Goal: Transaction & Acquisition: Purchase product/service

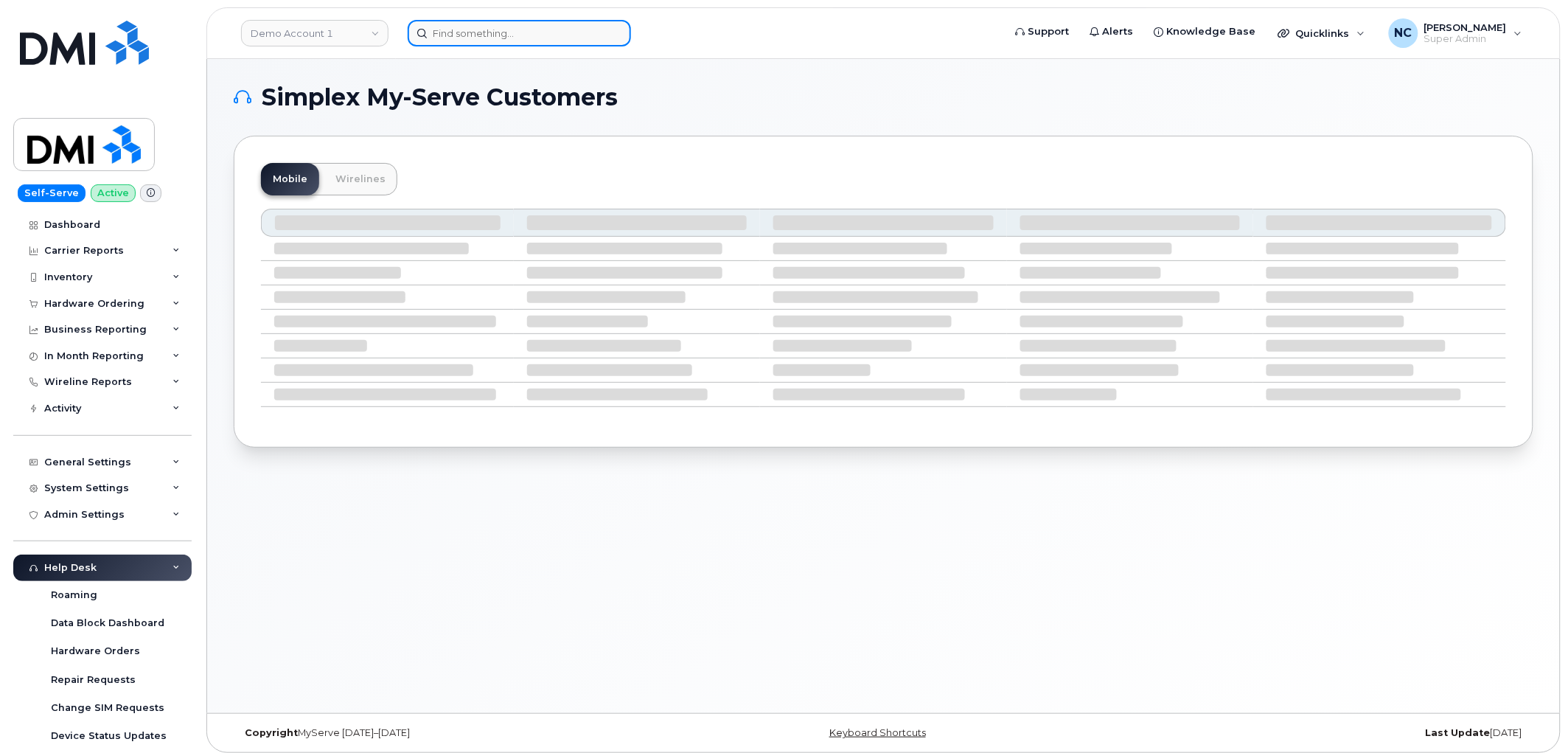
click at [549, 40] on input at bounding box center [519, 33] width 224 height 27
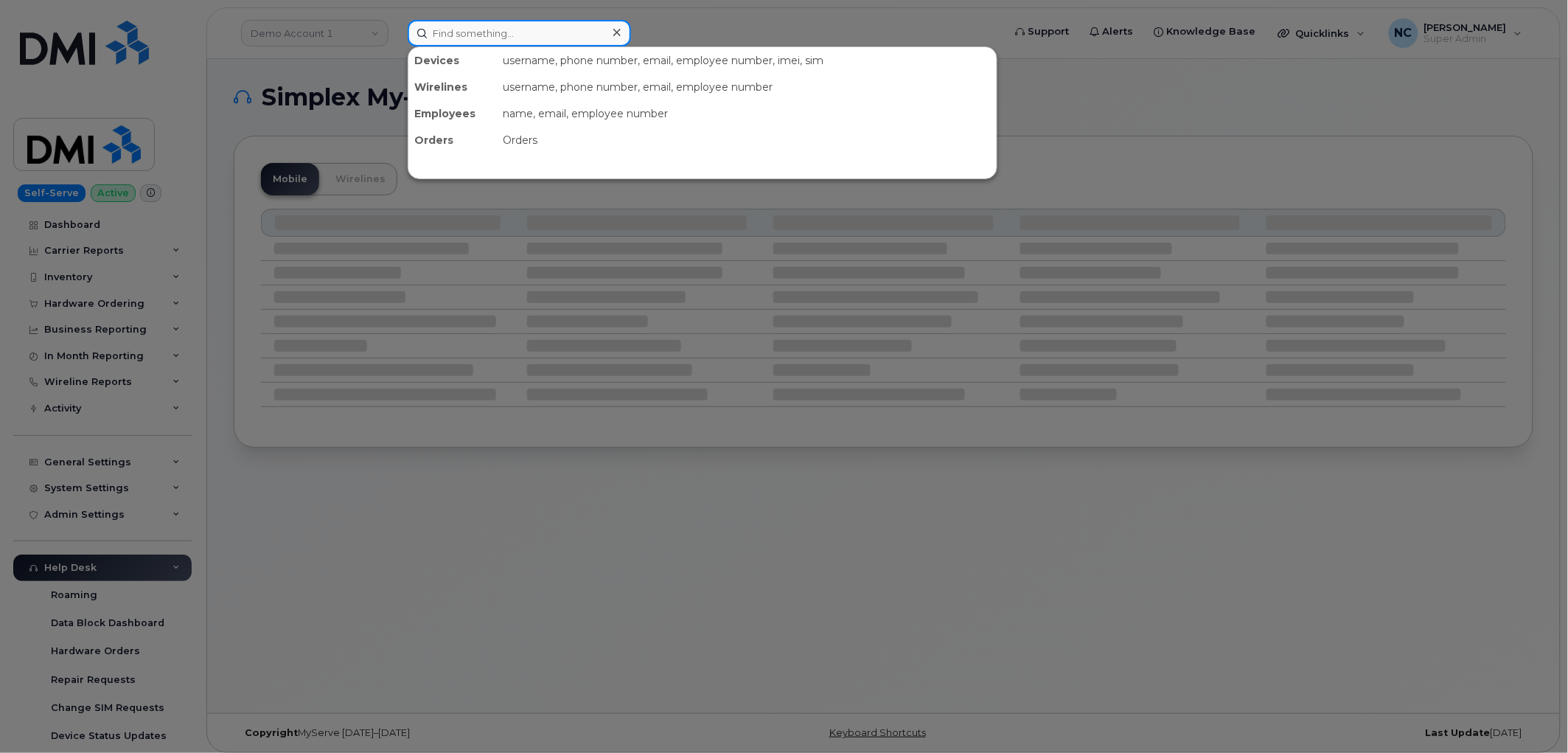
paste input "[PHONE_NUMBER]"
type input "[PHONE_NUMBER]"
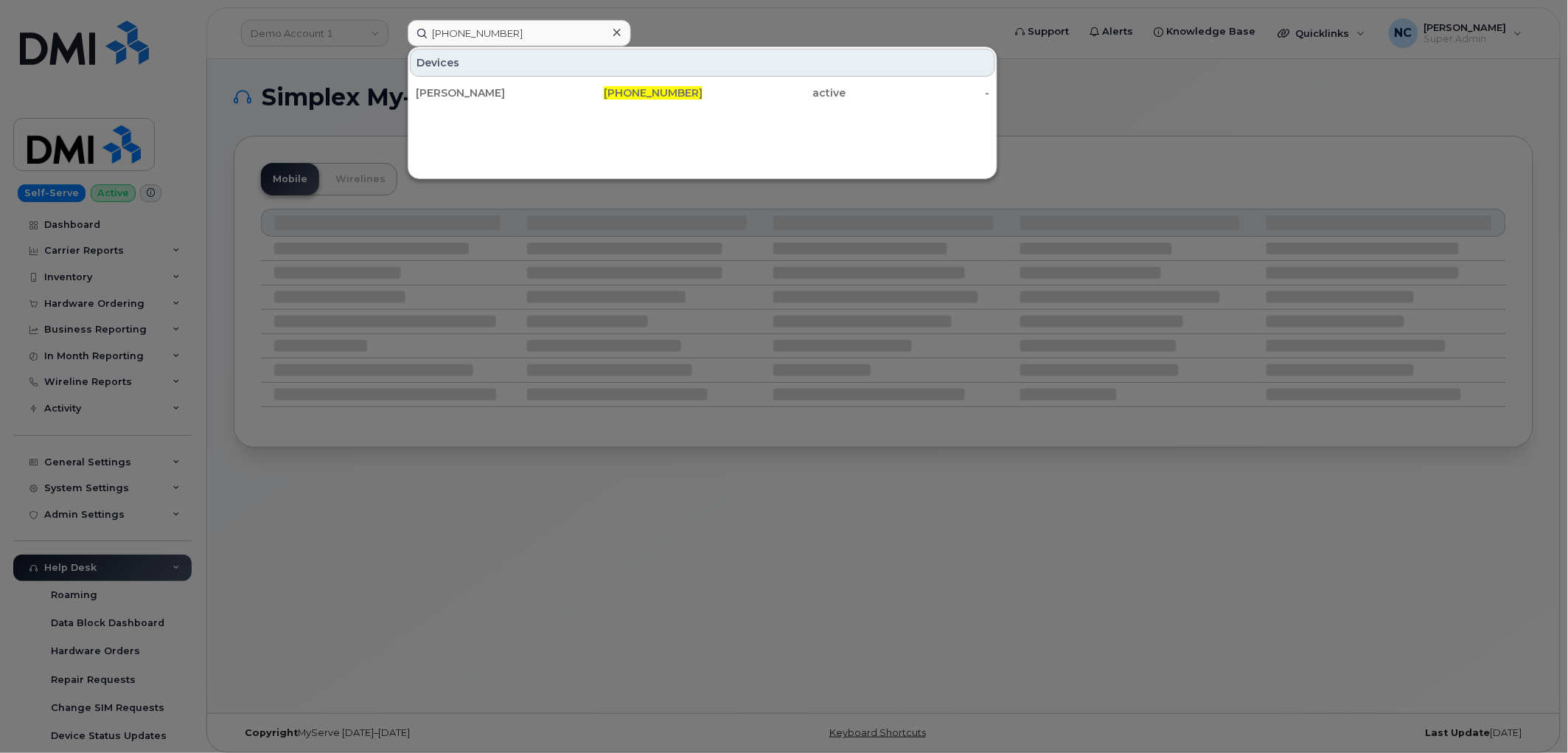
click at [468, 91] on div "[PERSON_NAME]" at bounding box center [487, 93] width 144 height 15
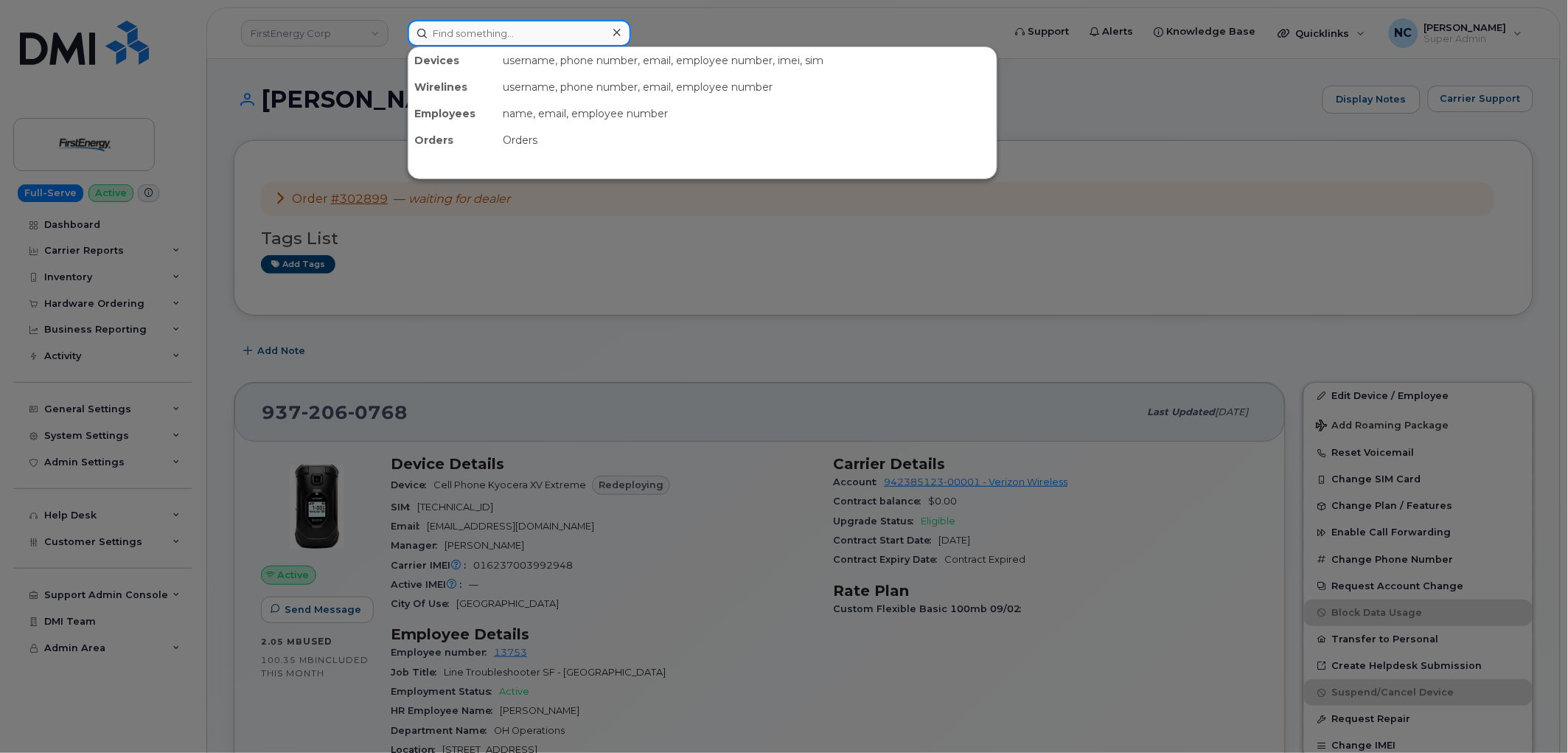
click at [477, 41] on input at bounding box center [519, 33] width 224 height 27
paste input "[PHONE_NUMBER]"
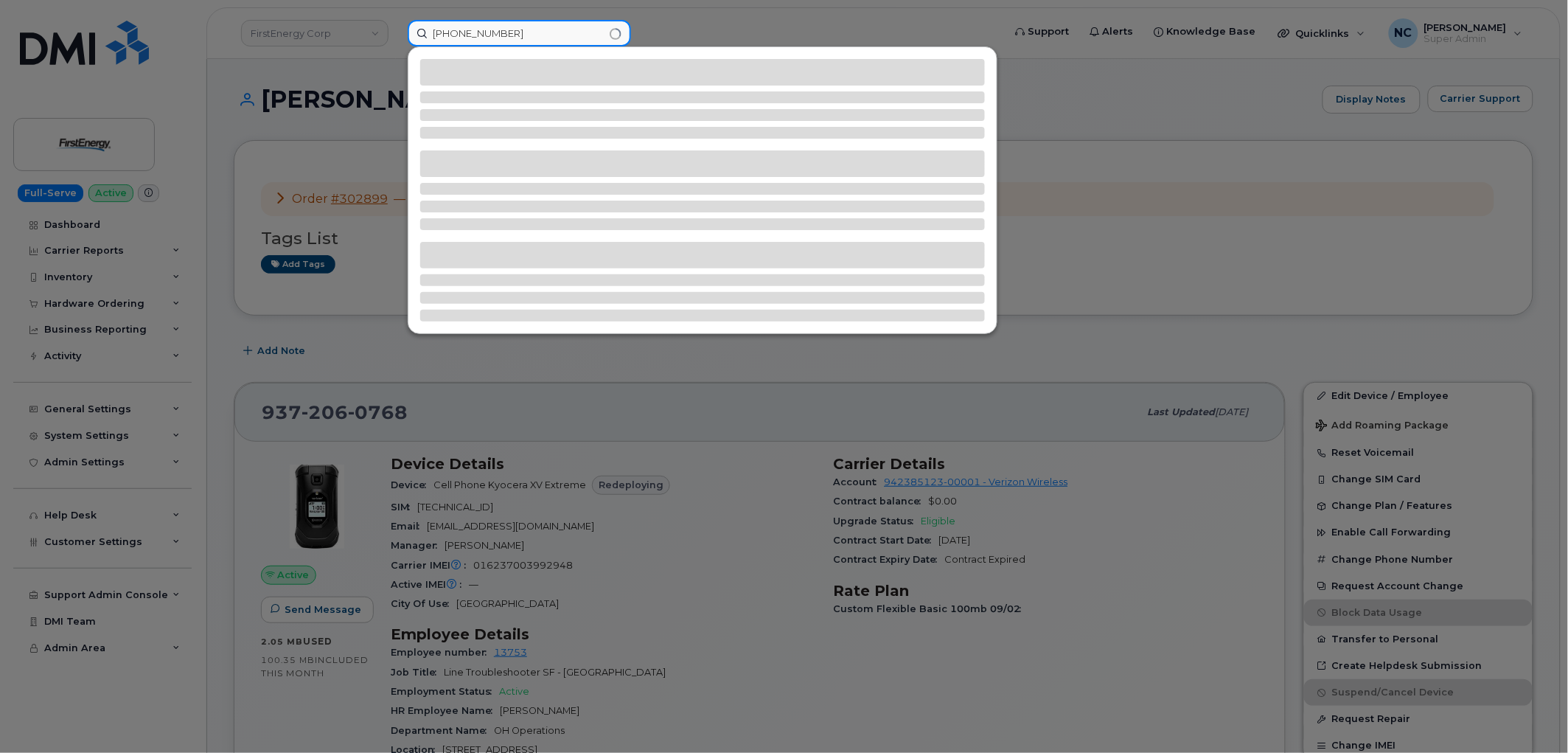
drag, startPoint x: 535, startPoint y: 31, endPoint x: 383, endPoint y: 23, distance: 152.2
click at [396, 23] on div "[PHONE_NUMBER]" at bounding box center [701, 33] width 610 height 27
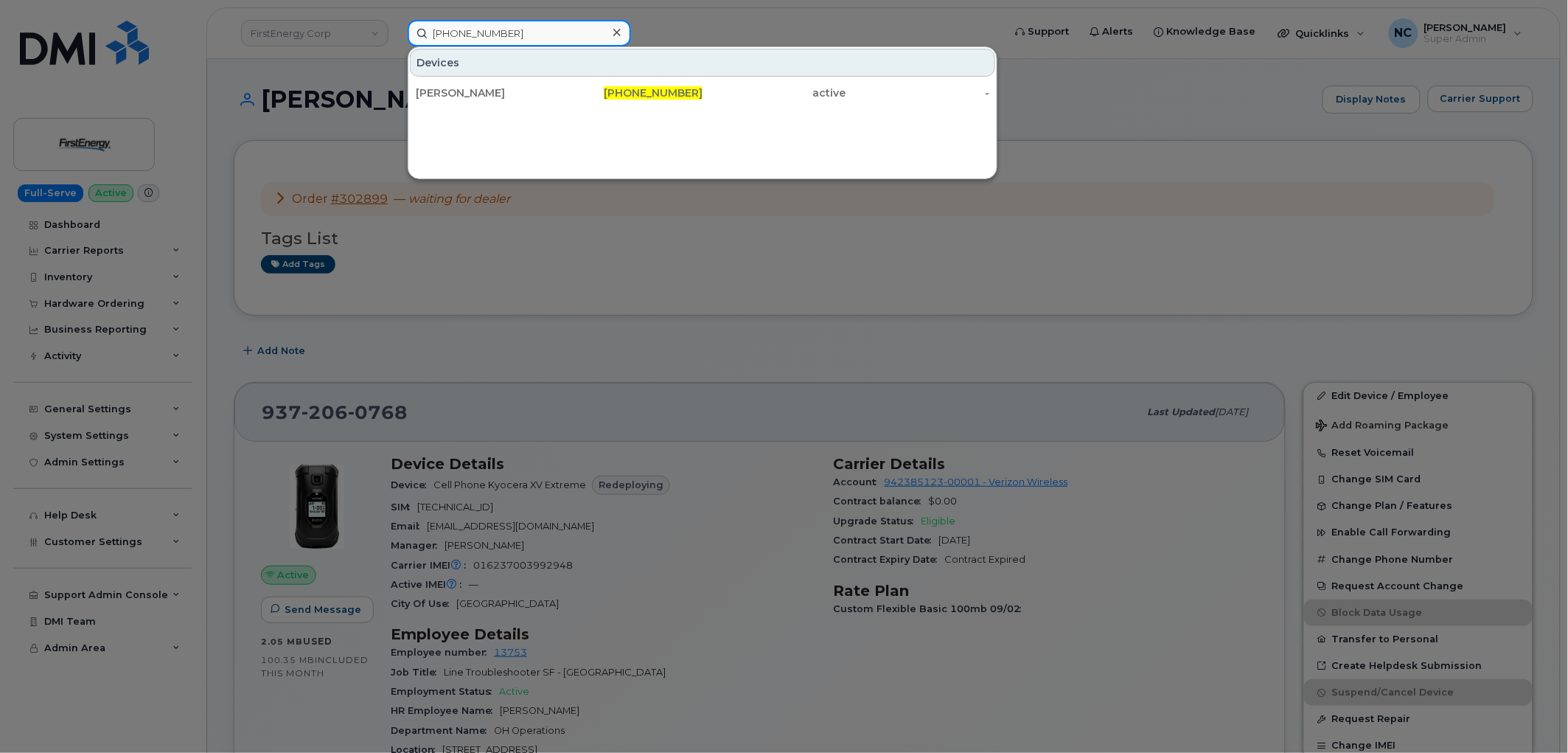
paste input "631-0309"
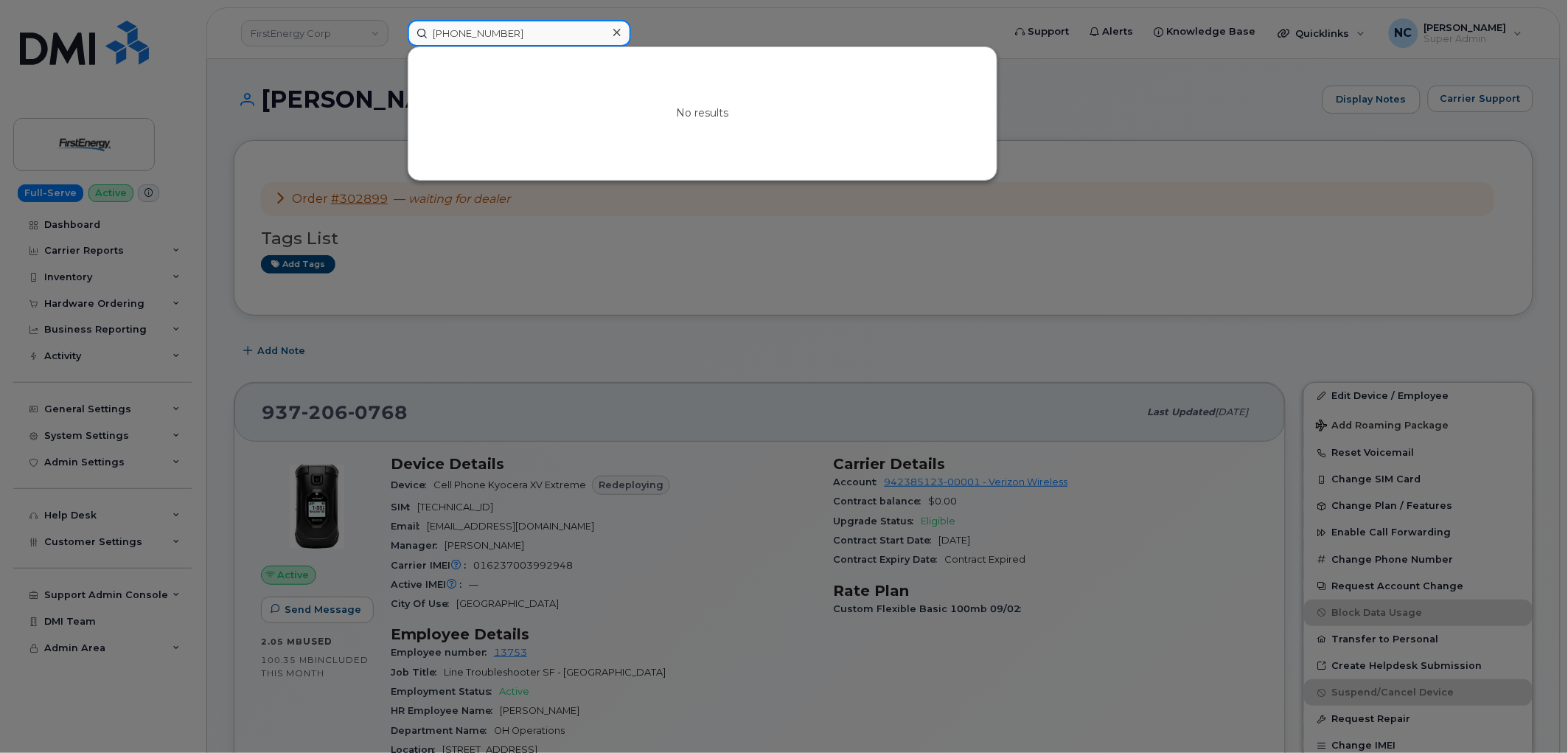
type input "937-631-0309"
click at [682, 531] on div at bounding box center [784, 376] width 1568 height 753
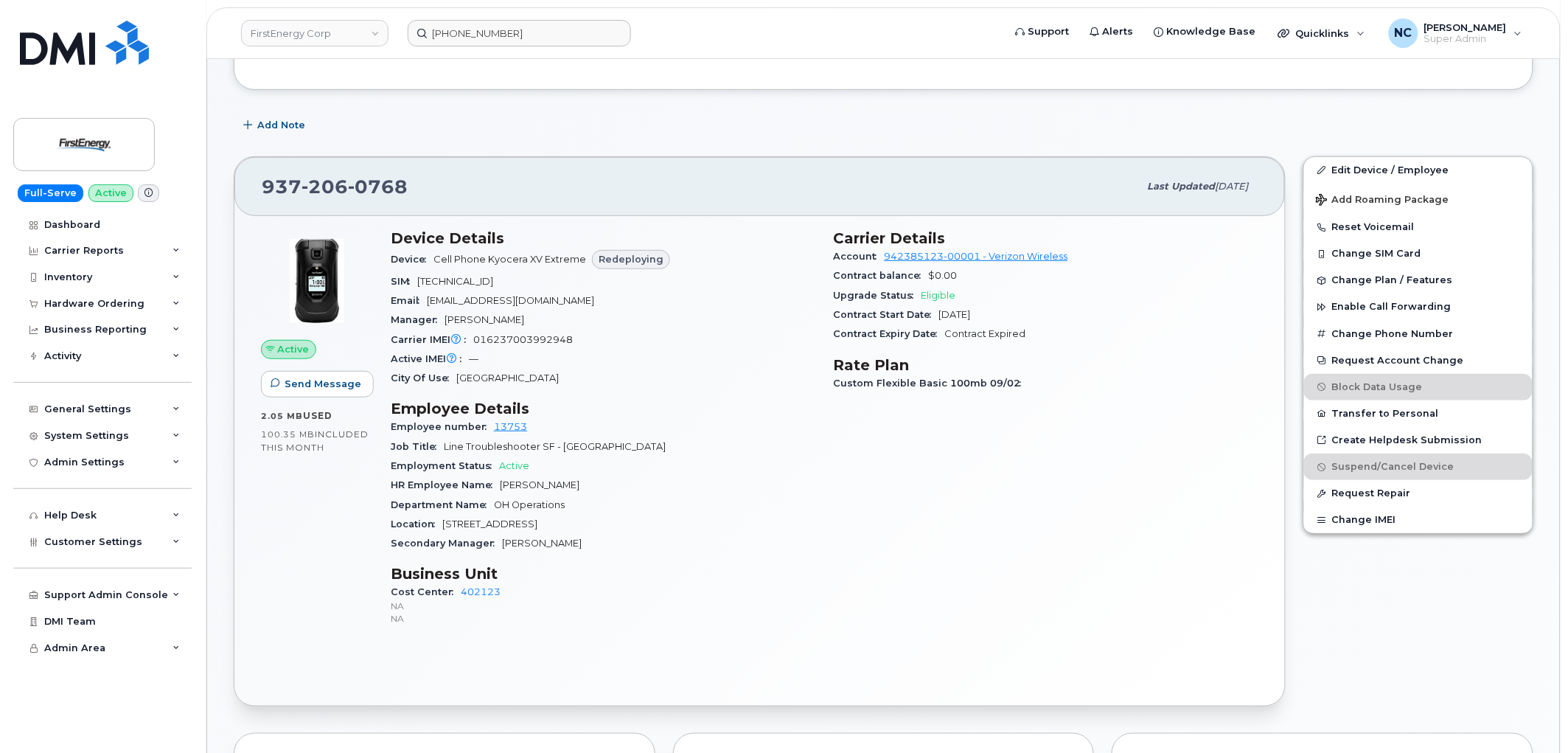
scroll to position [246, 0]
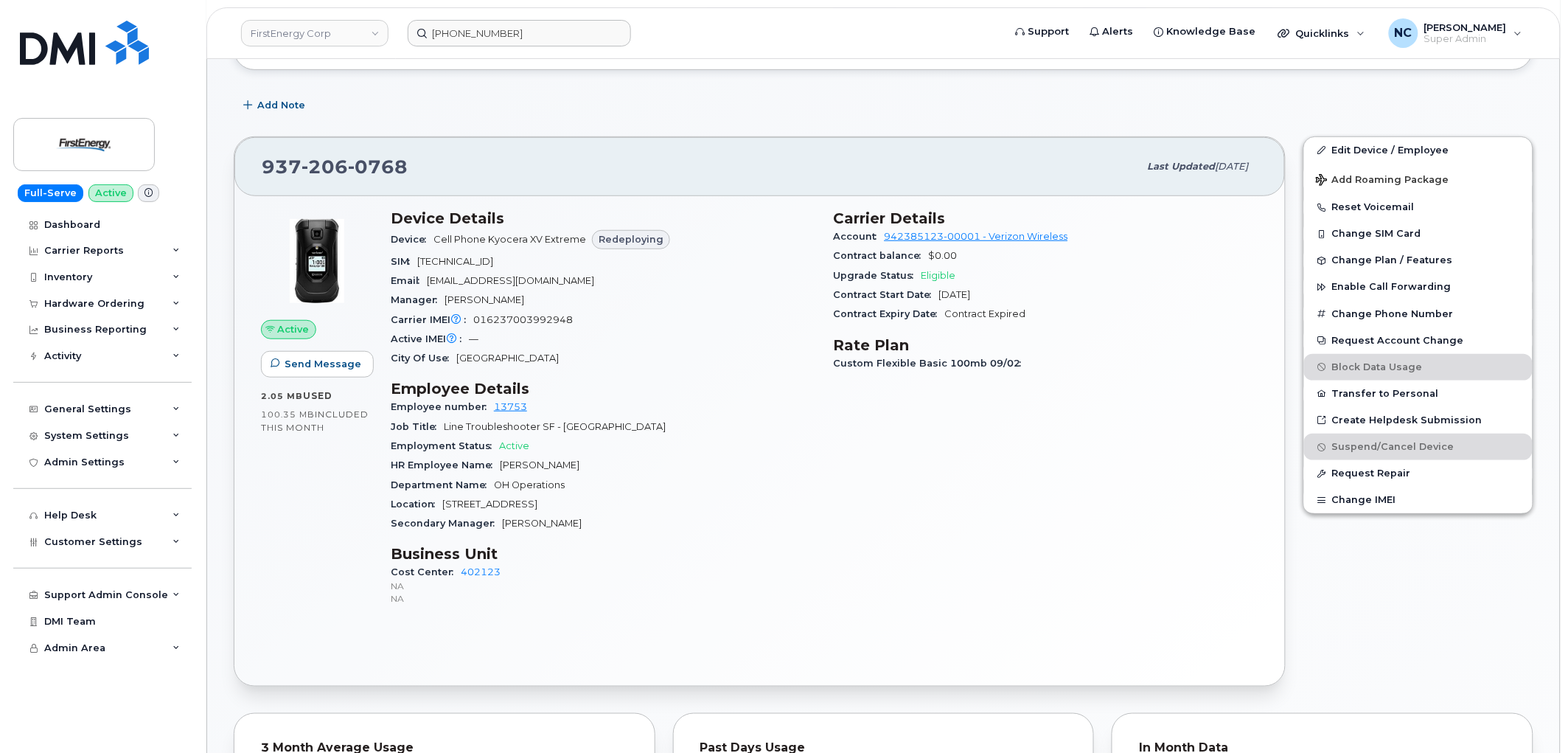
drag, startPoint x: 569, startPoint y: 263, endPoint x: 454, endPoint y: 259, distance: 115.1
click at [454, 259] on div "SIM 89148000011175441672" at bounding box center [603, 262] width 425 height 20
drag, startPoint x: 602, startPoint y: 321, endPoint x: 466, endPoint y: 315, distance: 136.1
click at [466, 315] on div "Carrier IMEI Carrier IMEI is reported during the last billing cycle or change o…" at bounding box center [603, 320] width 425 height 20
copy span "016237003992948"
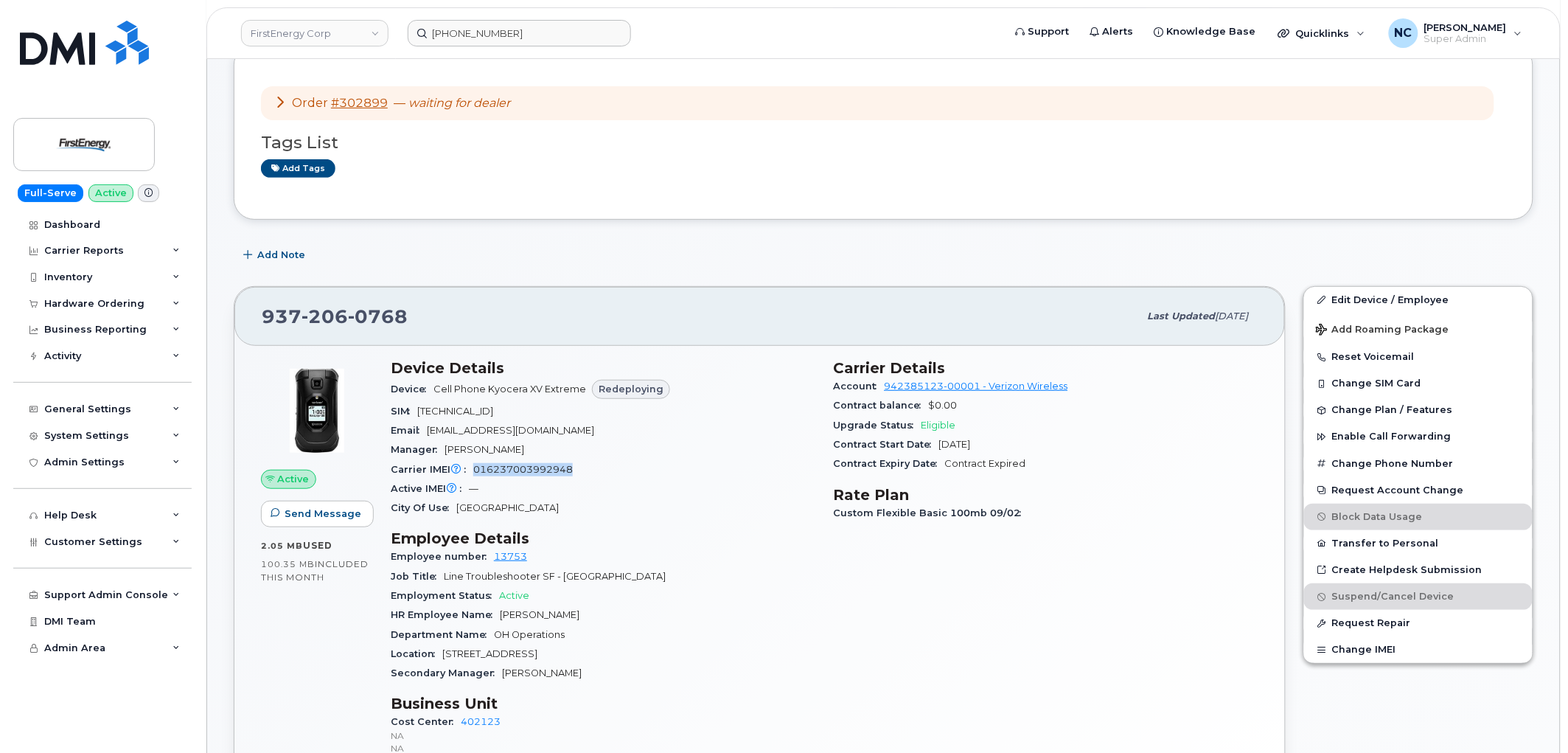
scroll to position [0, 0]
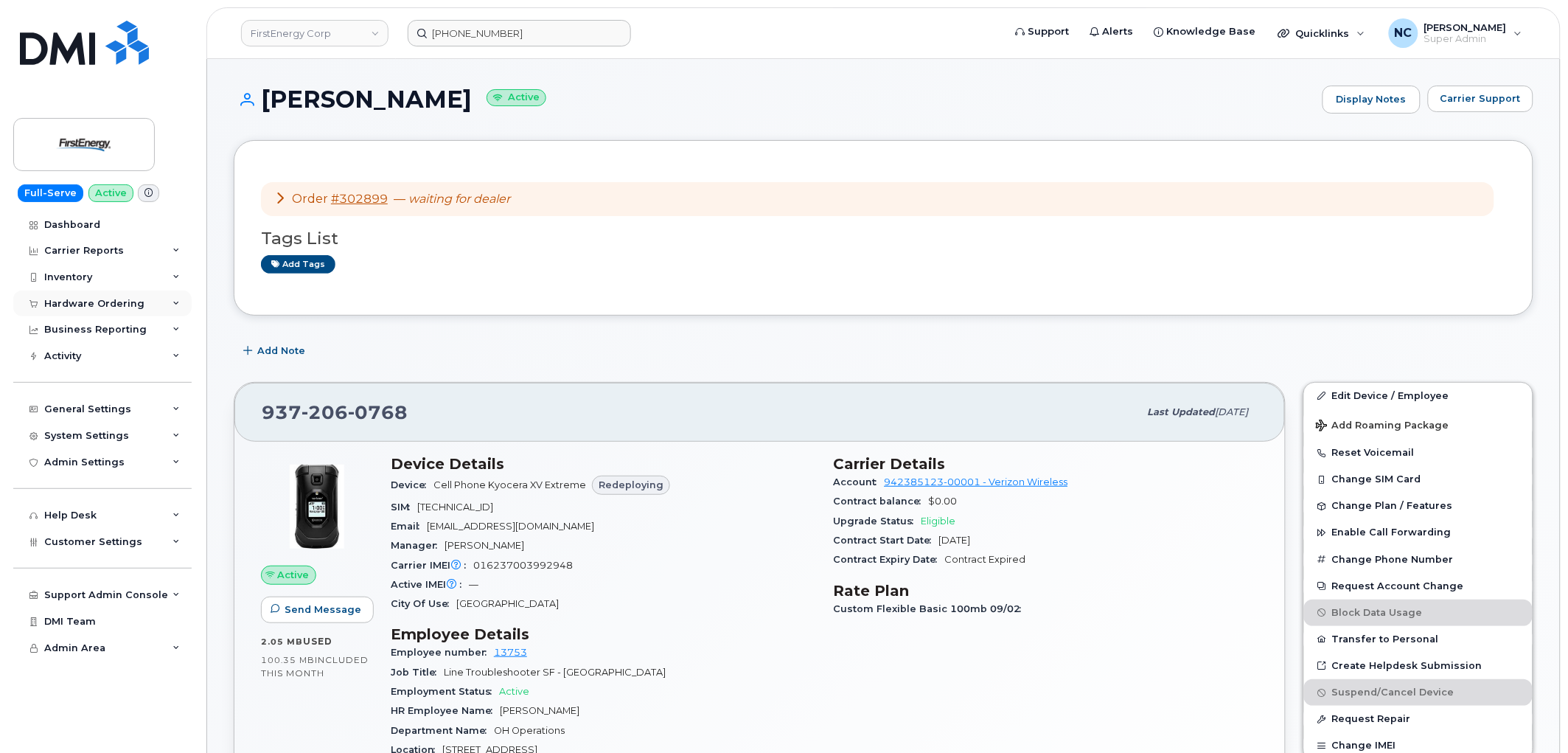
click at [100, 298] on div "Hardware Ordering" at bounding box center [94, 303] width 100 height 12
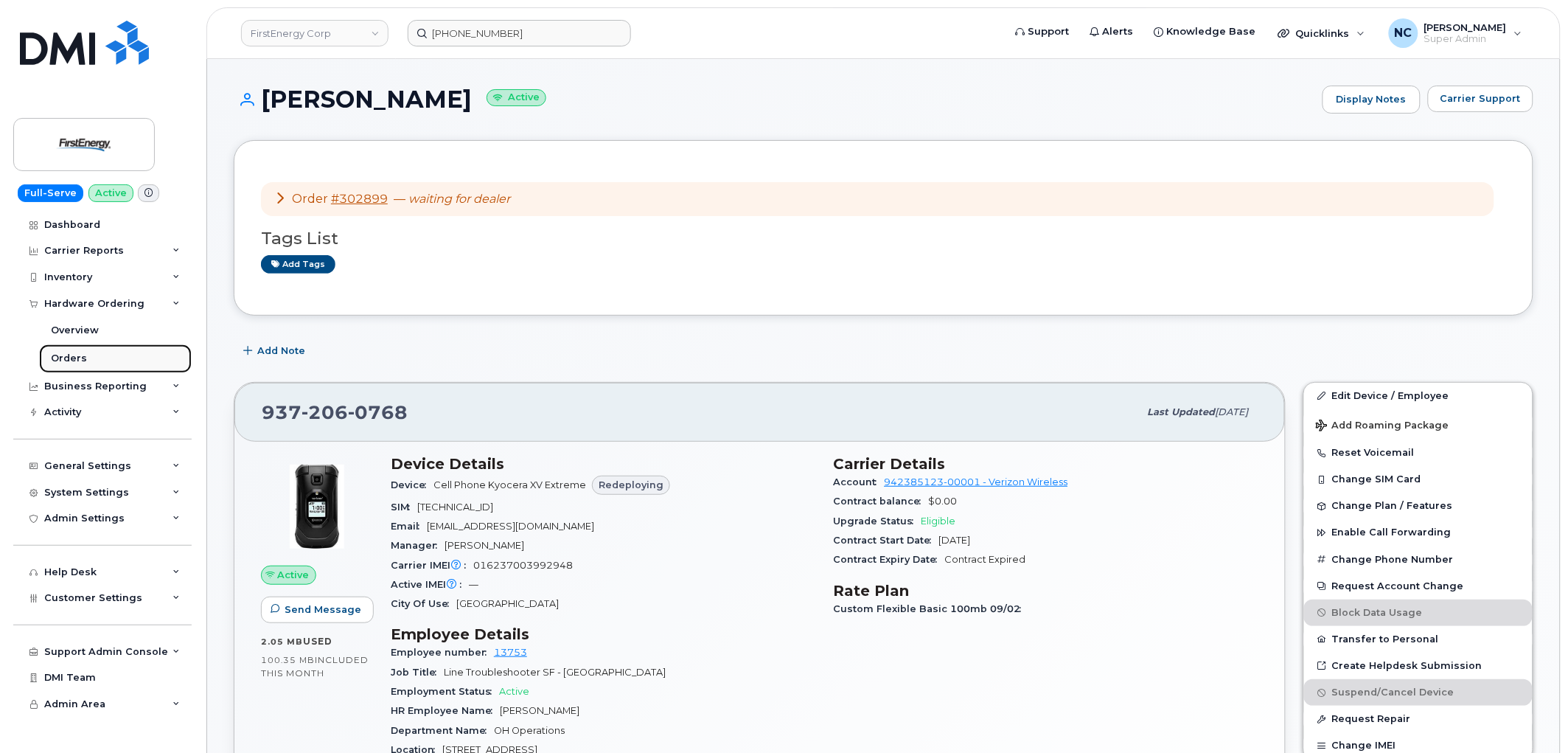
click at [89, 352] on link "Orders" at bounding box center [115, 358] width 153 height 28
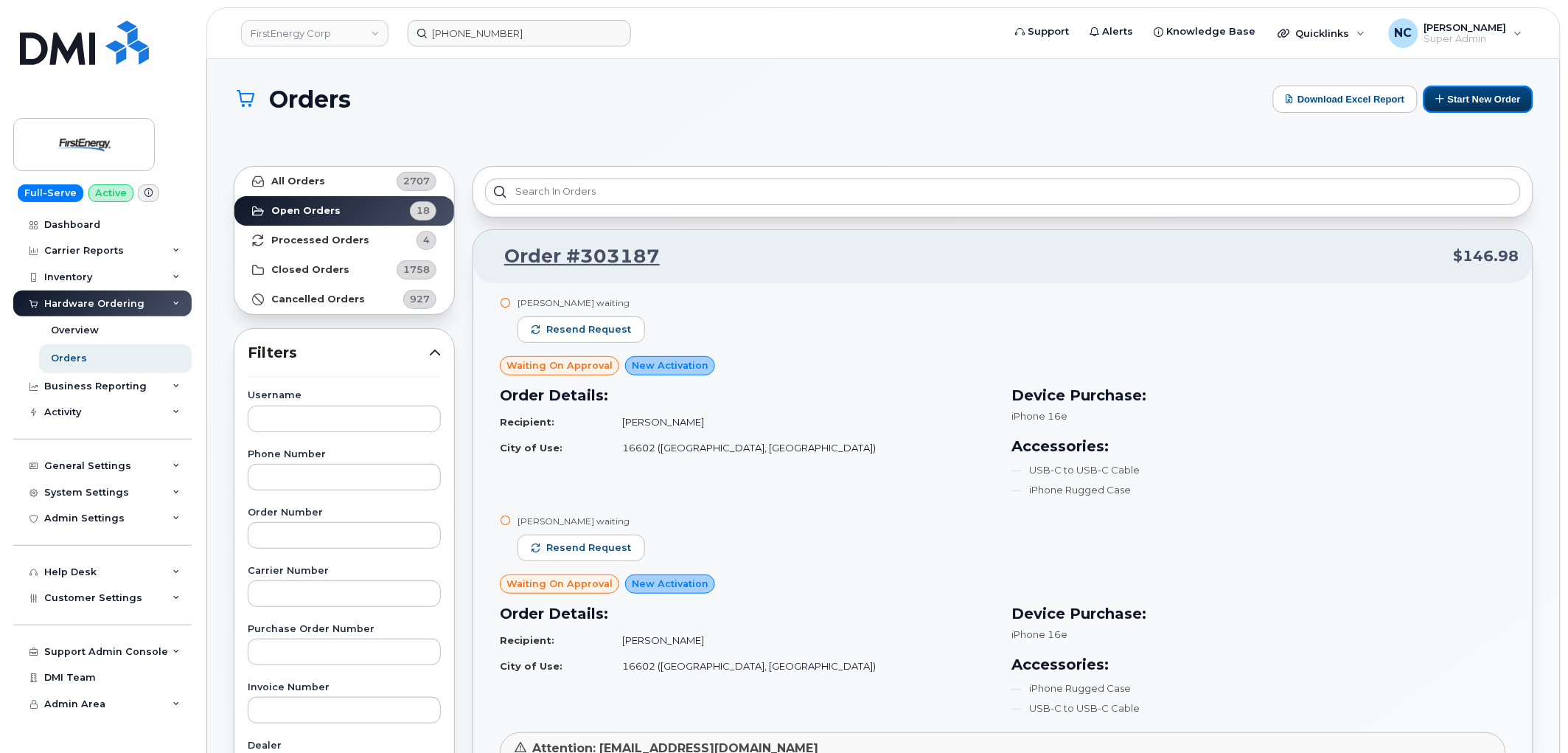
drag, startPoint x: 1479, startPoint y: 108, endPoint x: 1445, endPoint y: 119, distance: 35.7
click at [1479, 107] on button "Start New Order" at bounding box center [1479, 99] width 110 height 28
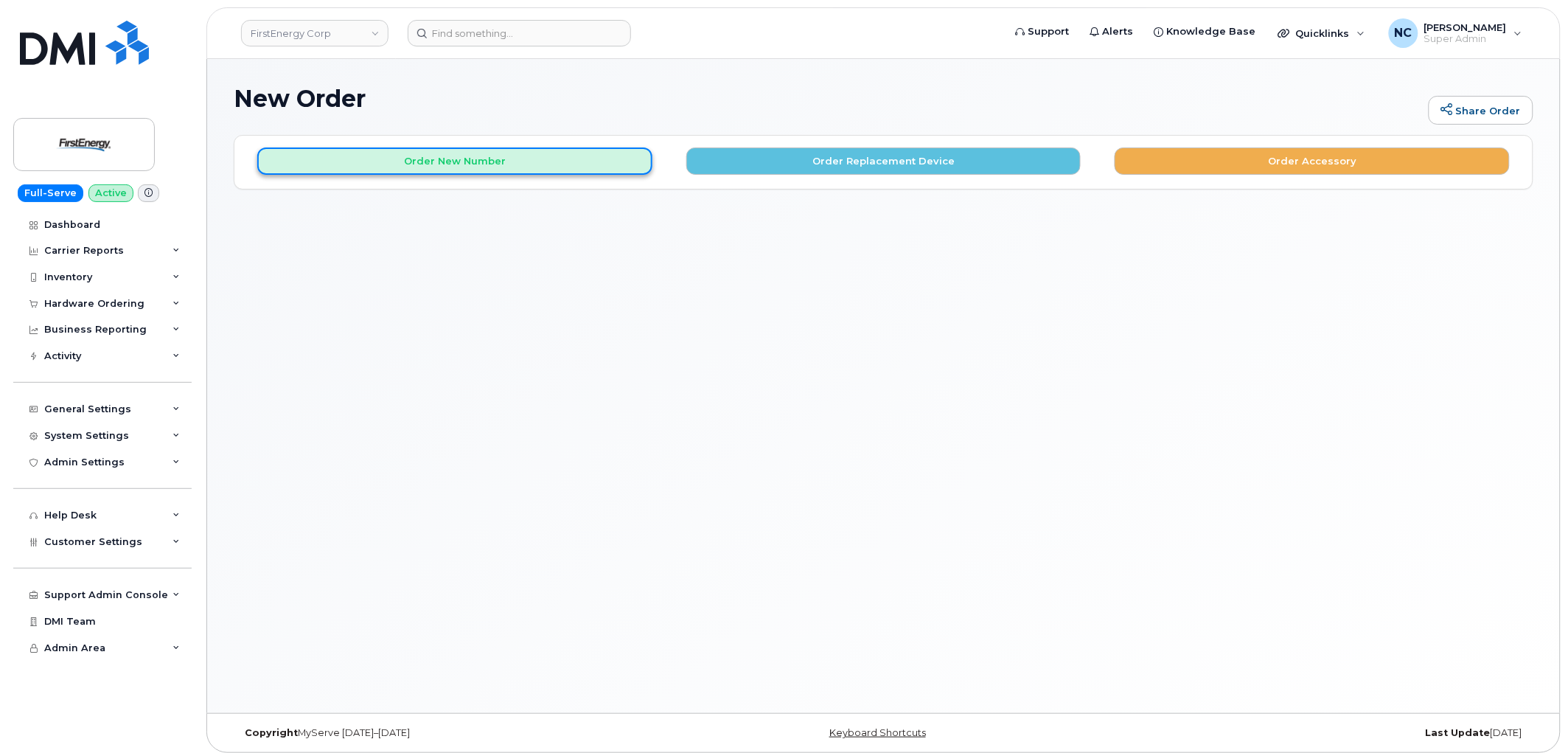
click at [570, 156] on button "Order New Number" at bounding box center [455, 161] width 395 height 28
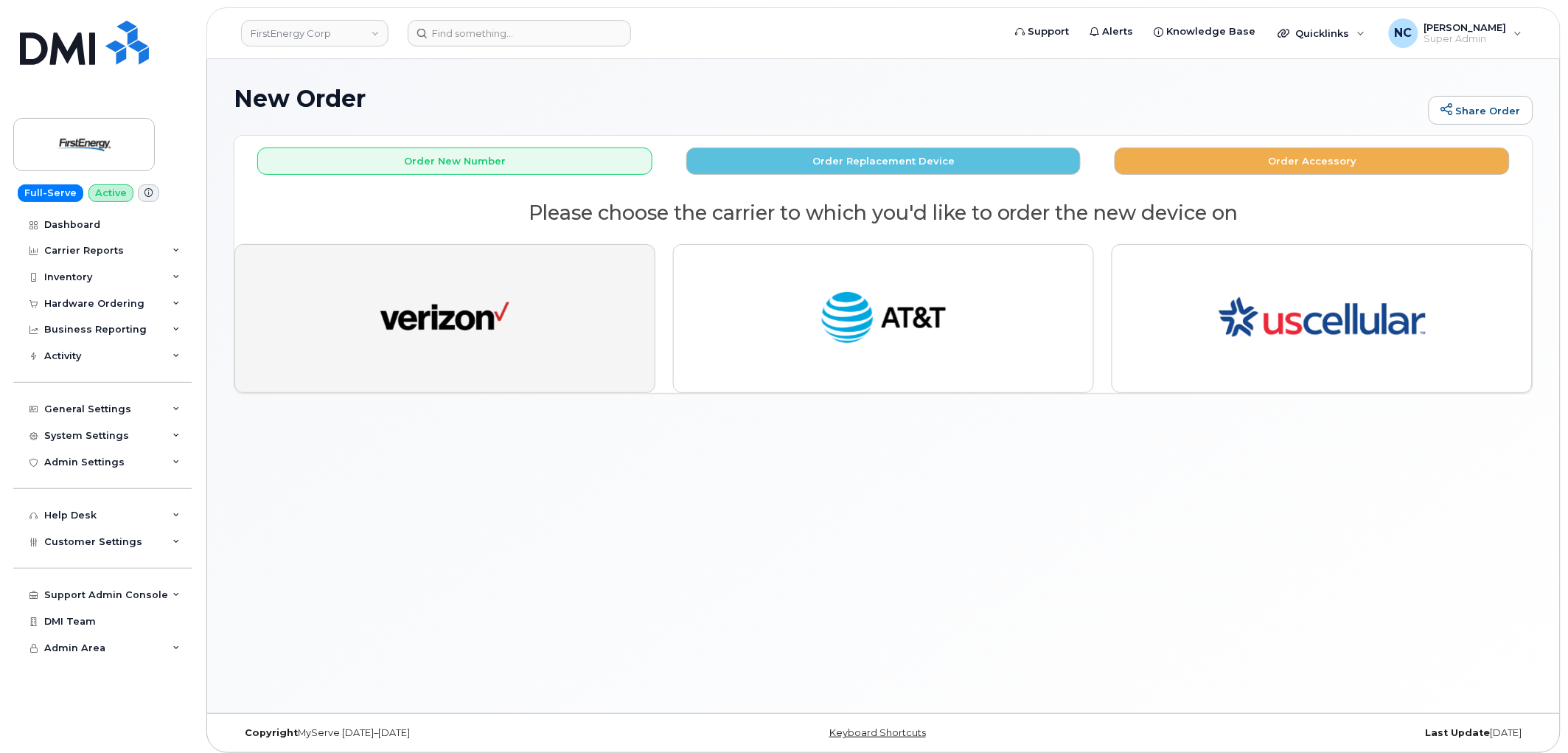
click at [470, 307] on img "button" at bounding box center [445, 319] width 129 height 67
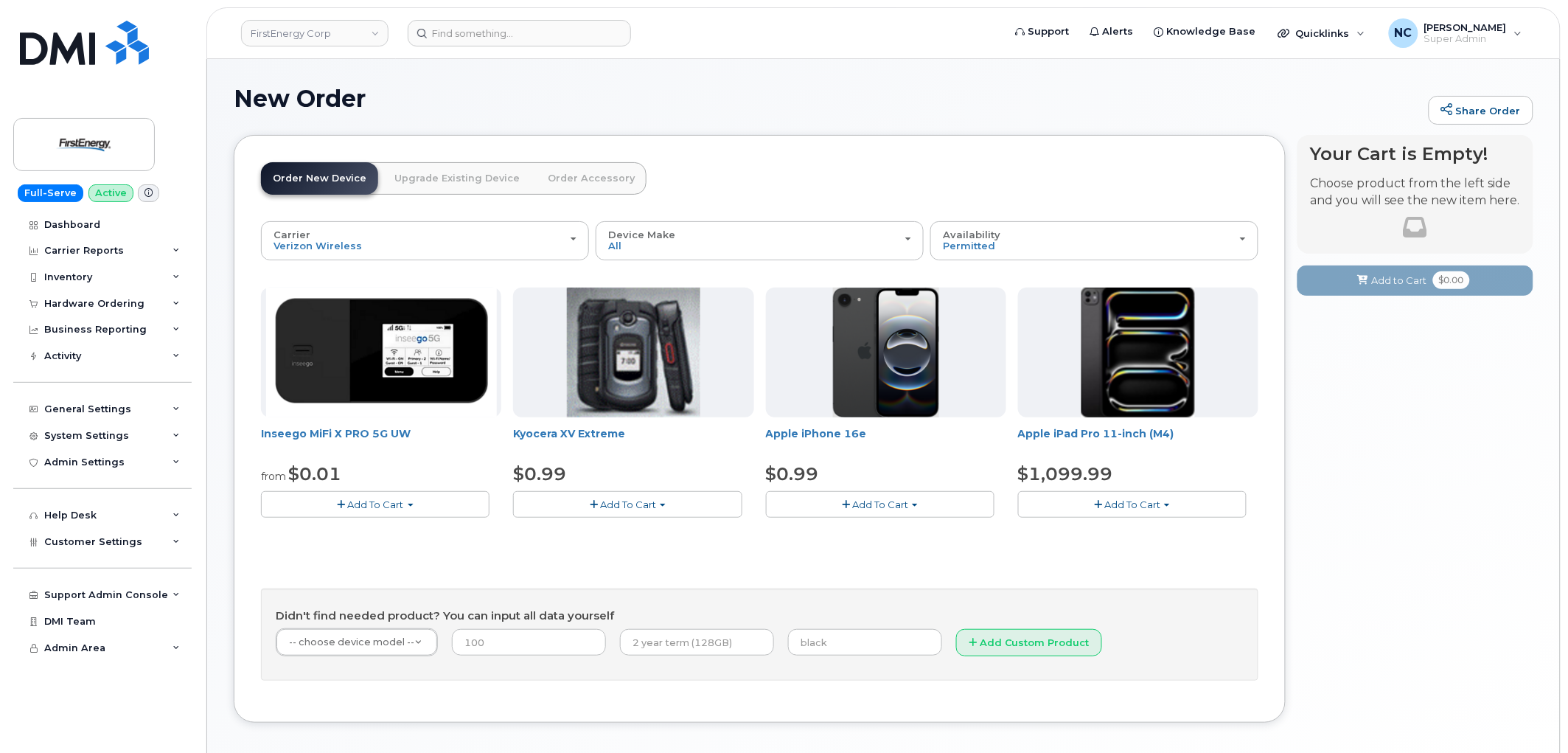
click at [658, 510] on button "Add To Cart" at bounding box center [627, 504] width 229 height 26
click at [799, 562] on div "Inseego MiFi X PRO 5G UW from $0.01 Add To Cart $0.01 - 2 Year Activation $349.…" at bounding box center [760, 485] width 998 height 394
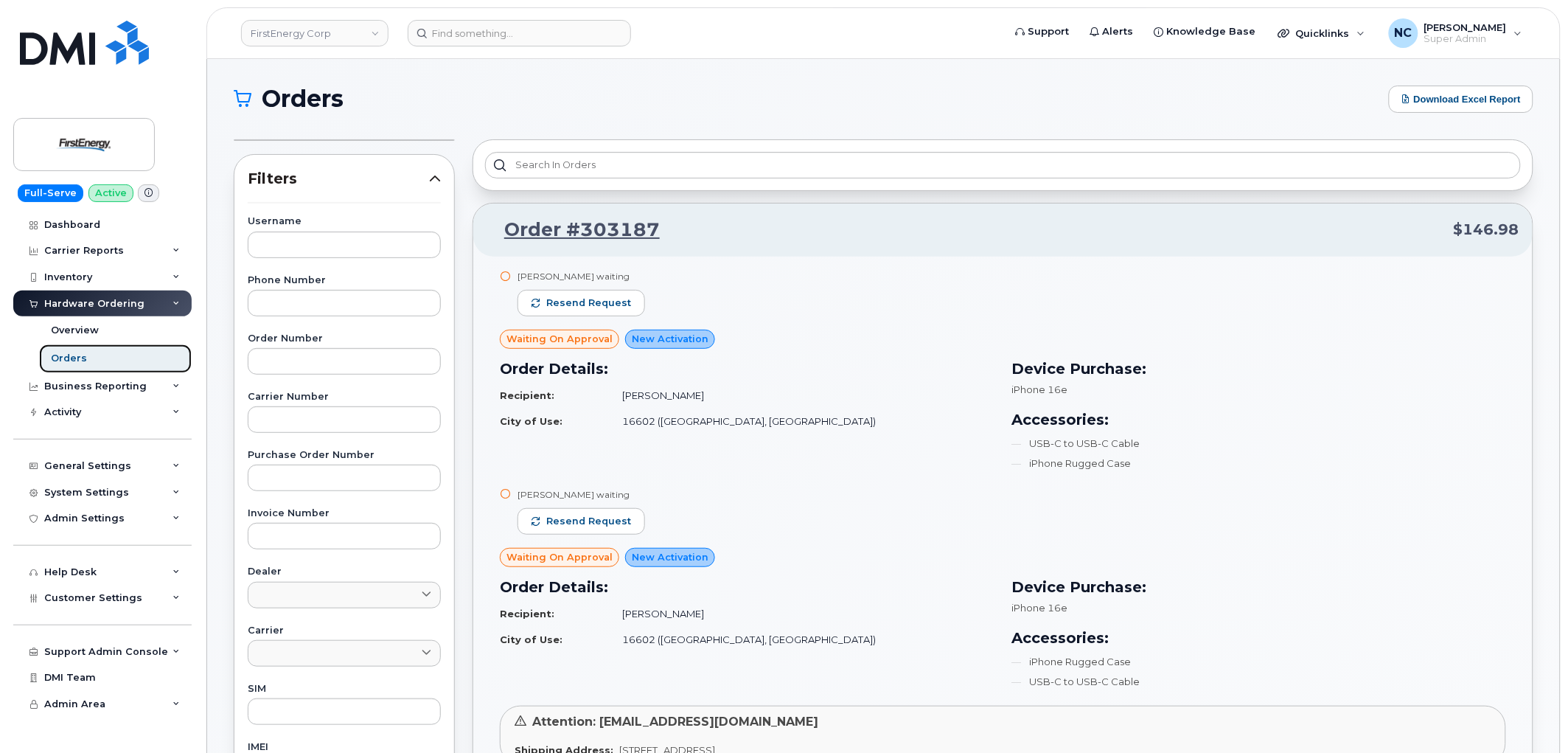
click at [103, 359] on link "Orders" at bounding box center [115, 358] width 153 height 28
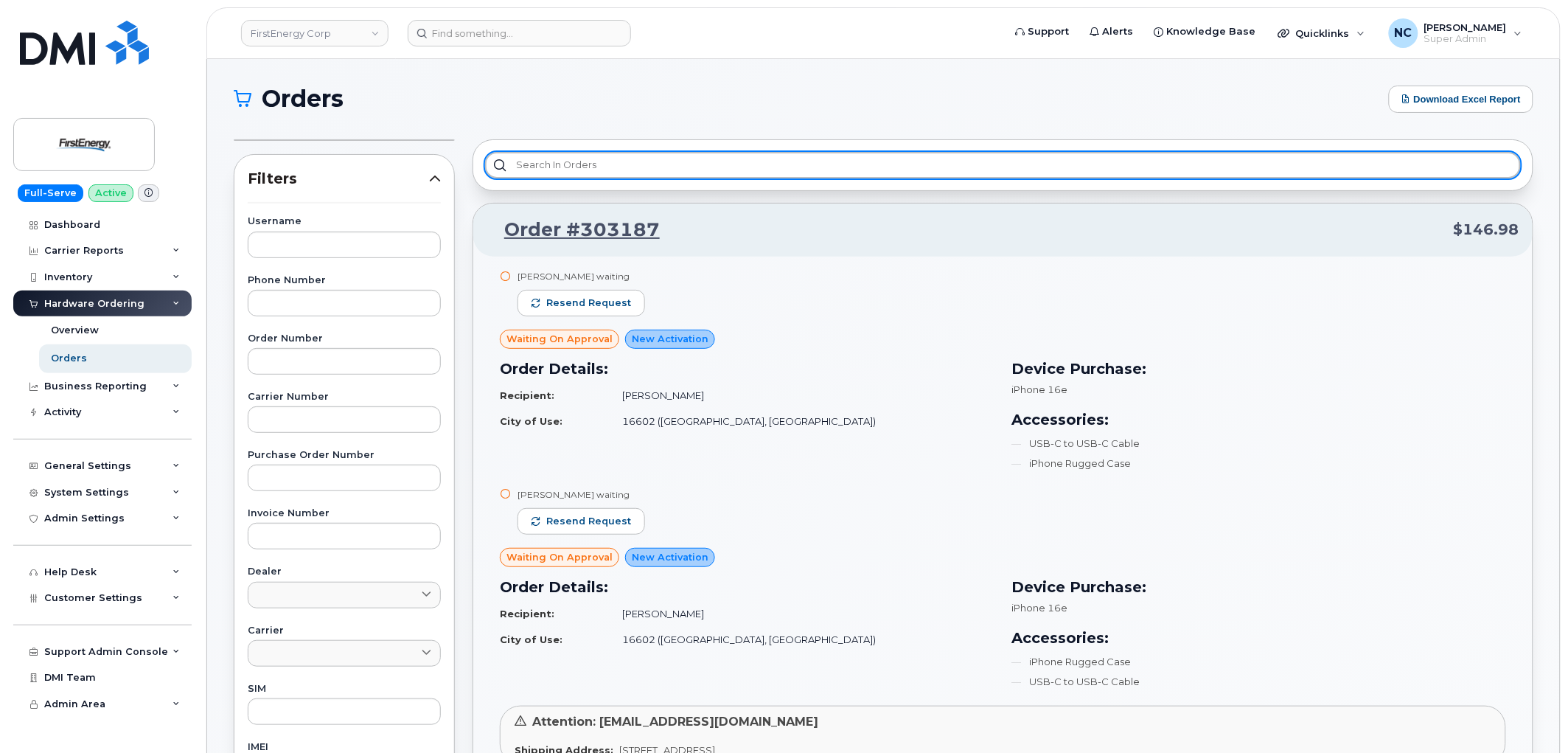
click at [601, 158] on input "text" at bounding box center [1004, 165] width 1036 height 27
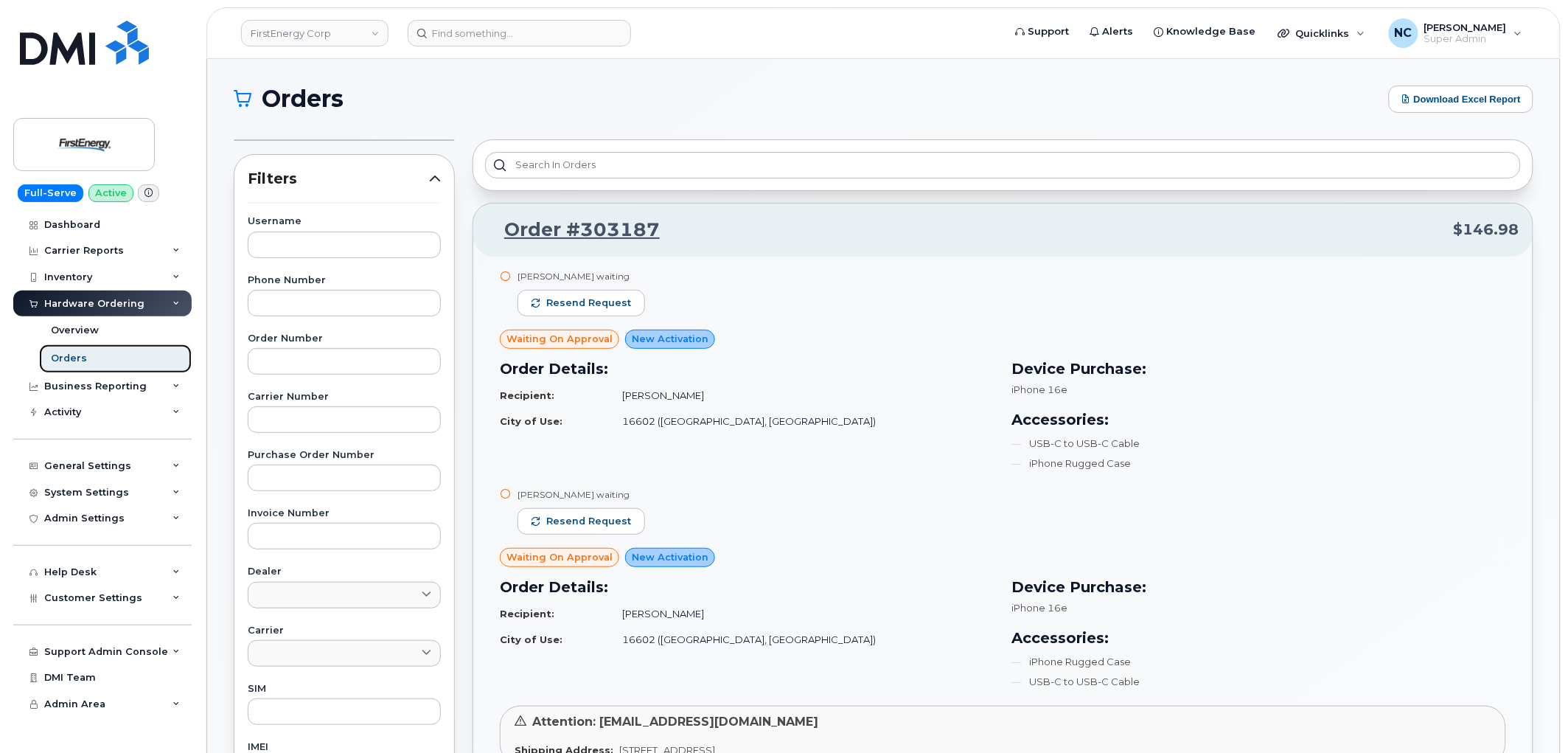
click at [91, 356] on link "Orders" at bounding box center [115, 358] width 153 height 28
click at [499, 33] on input at bounding box center [519, 33] width 224 height 27
paste input "[PHONE_NUMBER]"
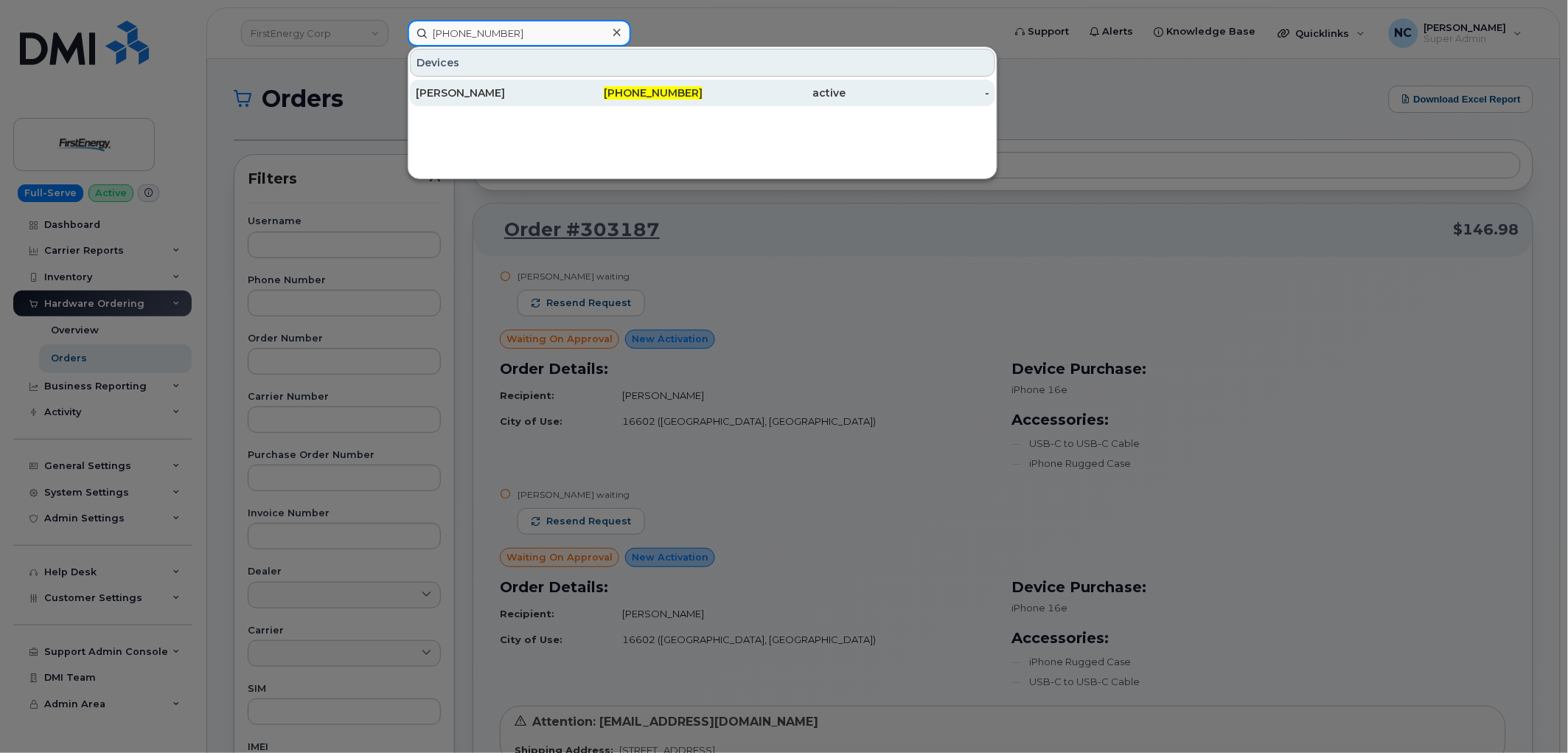
type input "[PHONE_NUMBER]"
click at [546, 83] on div "[PERSON_NAME]" at bounding box center [487, 93] width 144 height 27
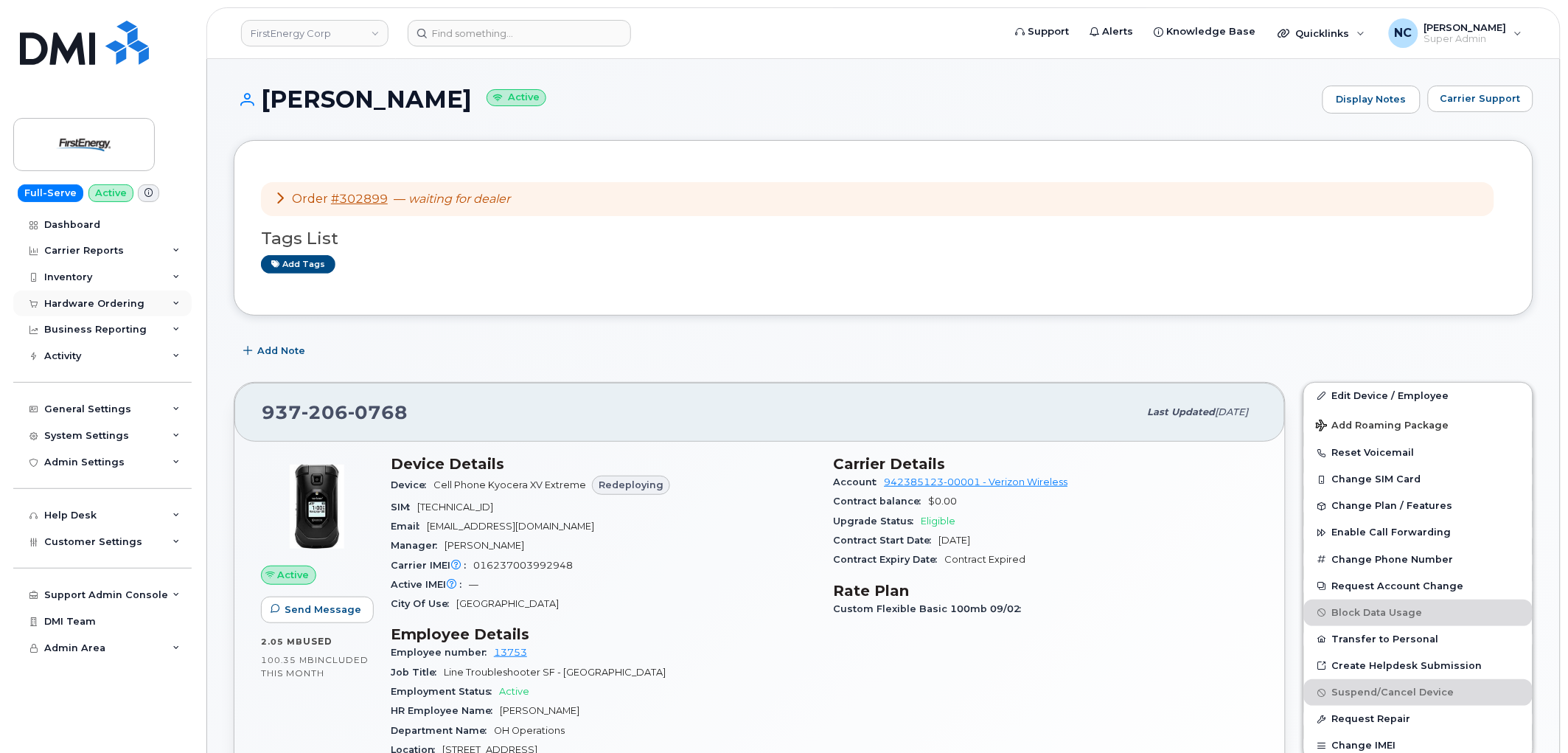
click at [124, 304] on div "Hardware Ordering" at bounding box center [94, 303] width 100 height 12
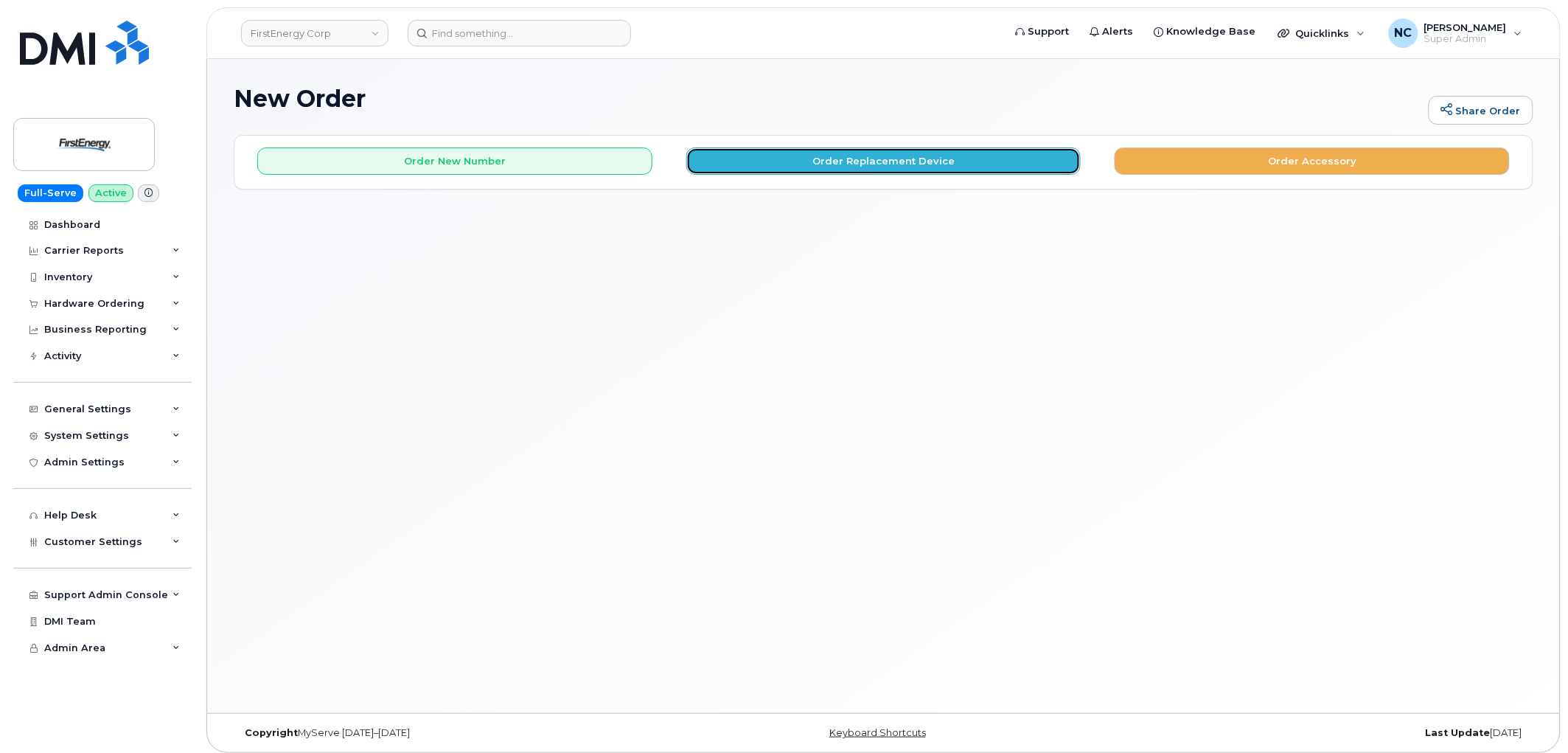
click at [882, 164] on button "Order Replacement Device" at bounding box center [884, 161] width 395 height 28
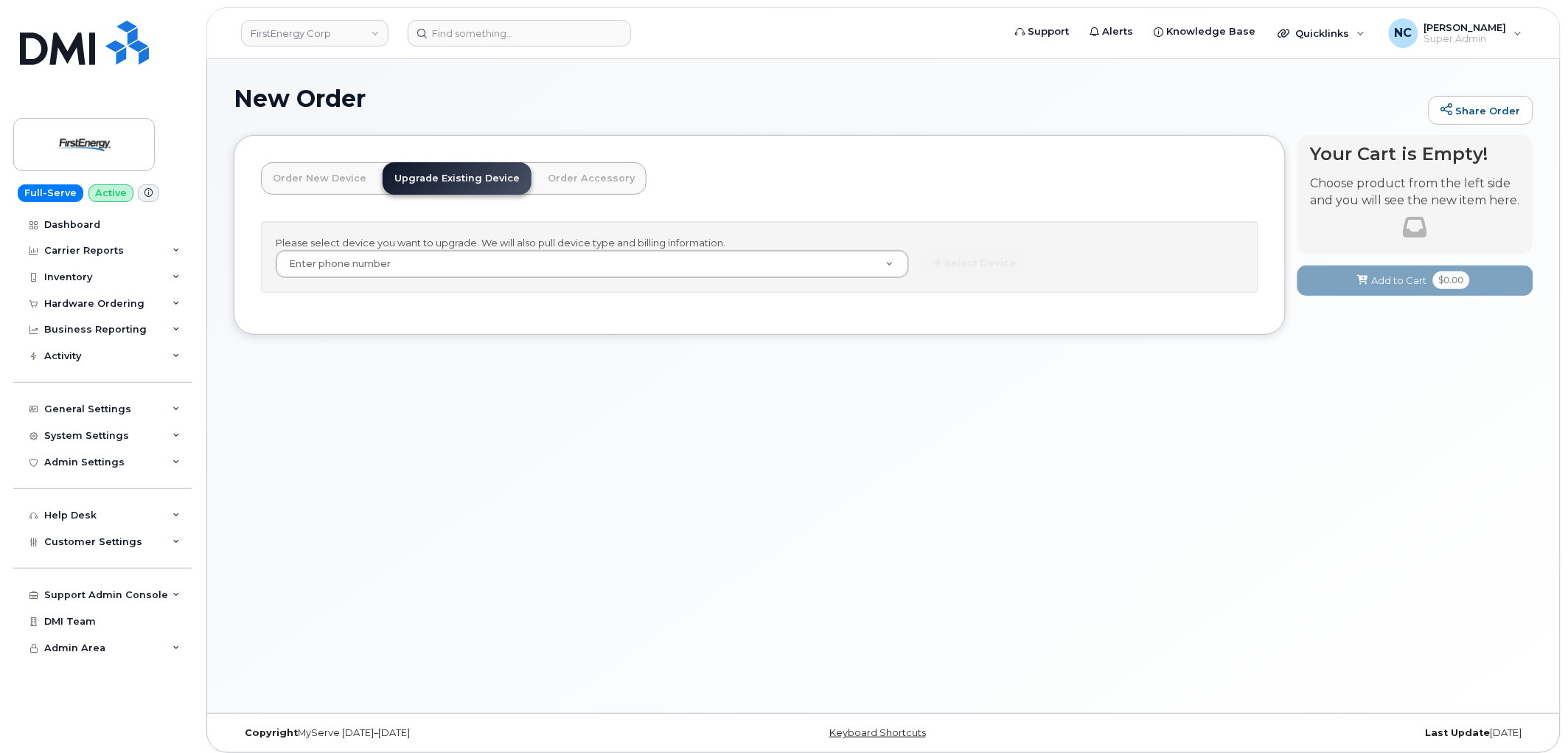
click at [699, 281] on div "Please select device you want to upgrade. We will also pull device type and bil…" at bounding box center [760, 257] width 998 height 72
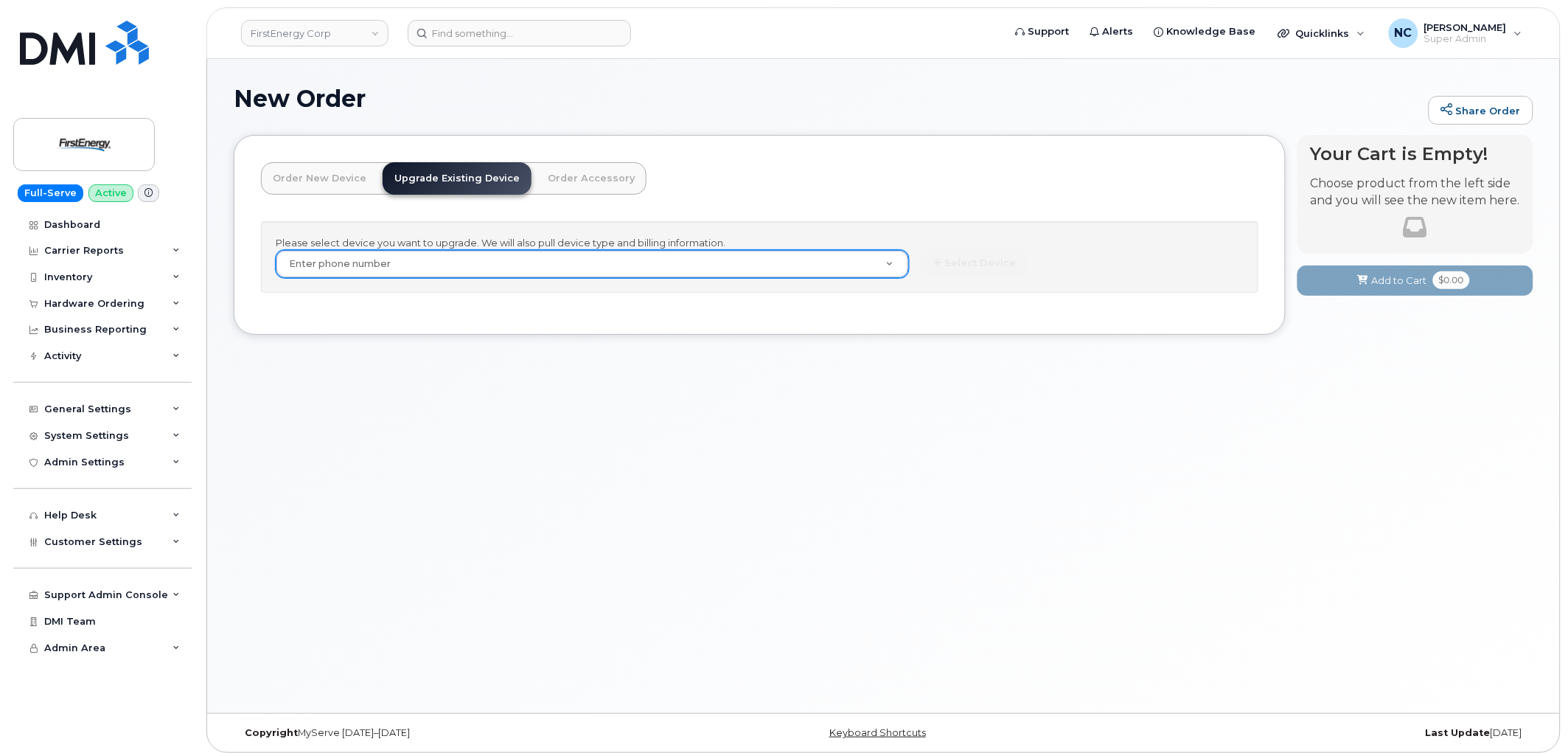
click at [699, 274] on div "Enter phone number" at bounding box center [592, 263] width 634 height 28
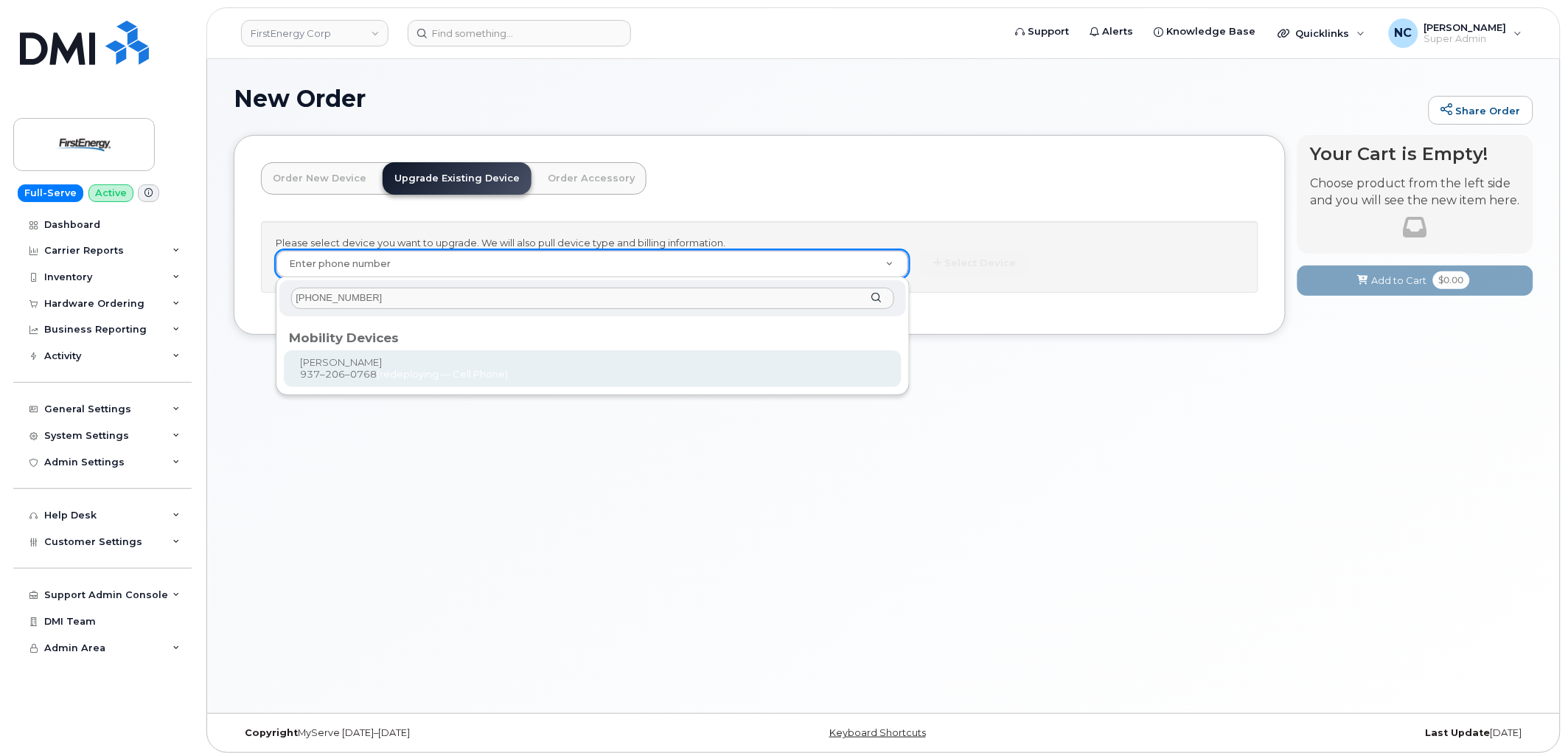
type input "[PHONE_NUMBER]"
type input "832964"
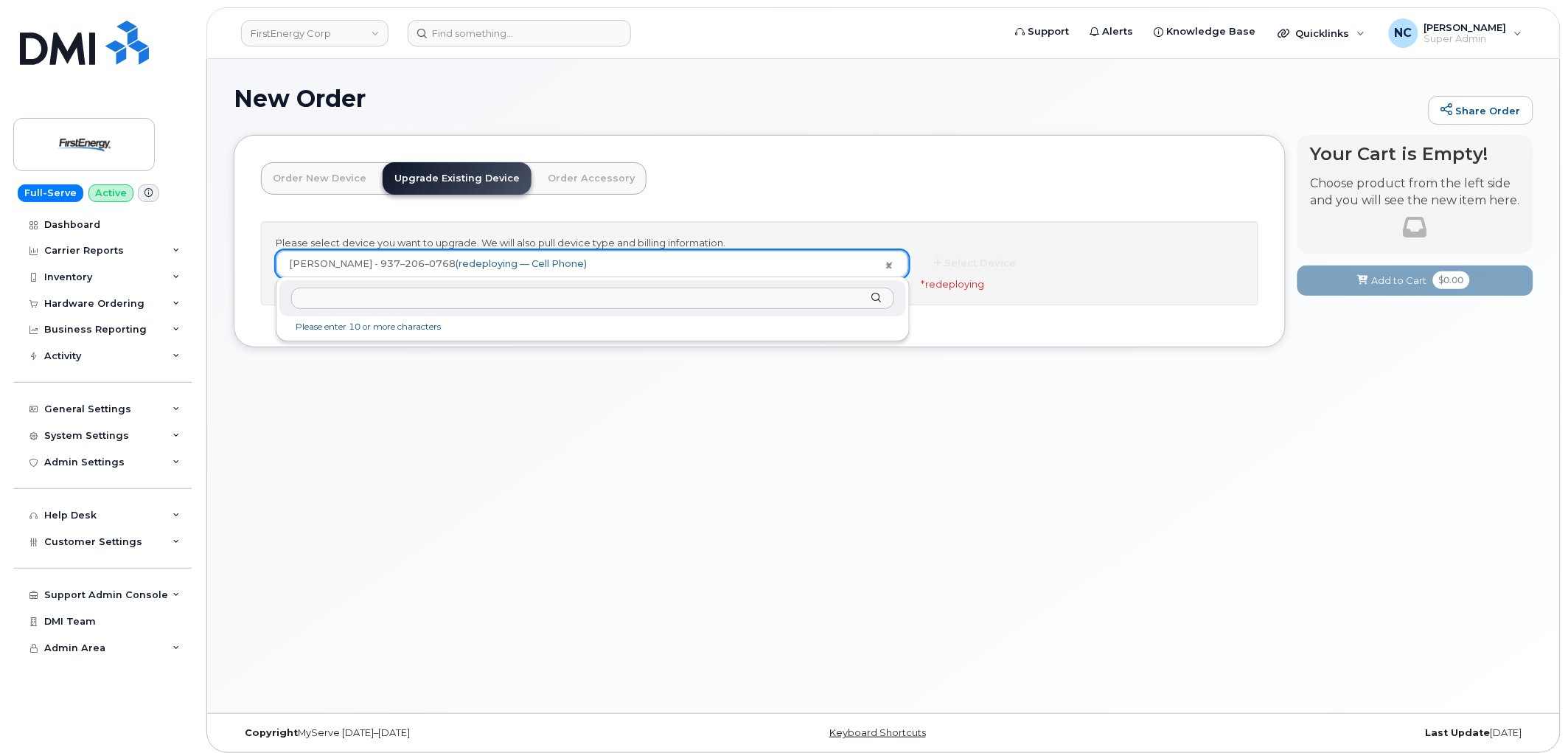
drag, startPoint x: 690, startPoint y: 268, endPoint x: 563, endPoint y: 259, distance: 127.3
paste input "614-519-8813"
type input "6"
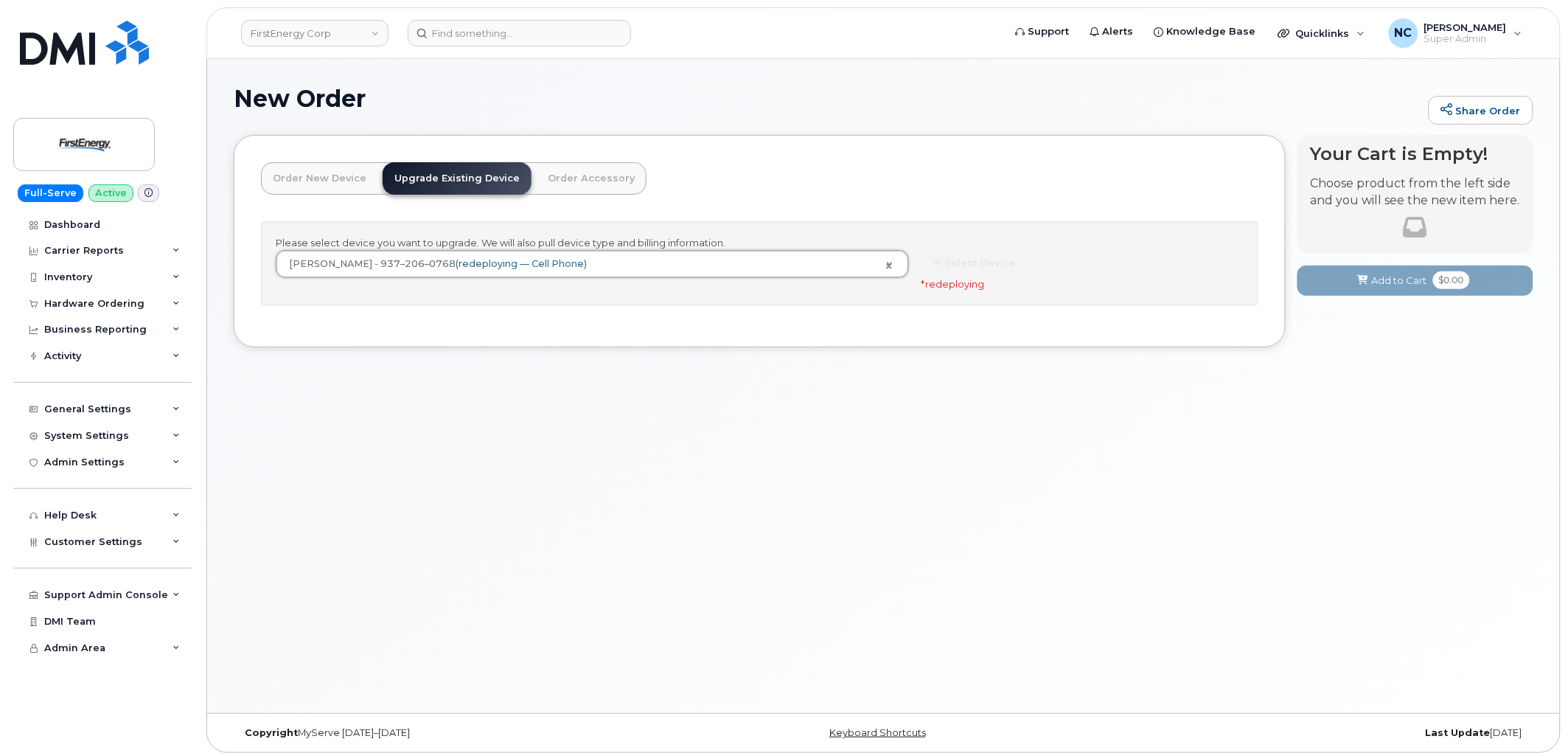
click at [311, 177] on link "Order New Device" at bounding box center [320, 178] width 117 height 33
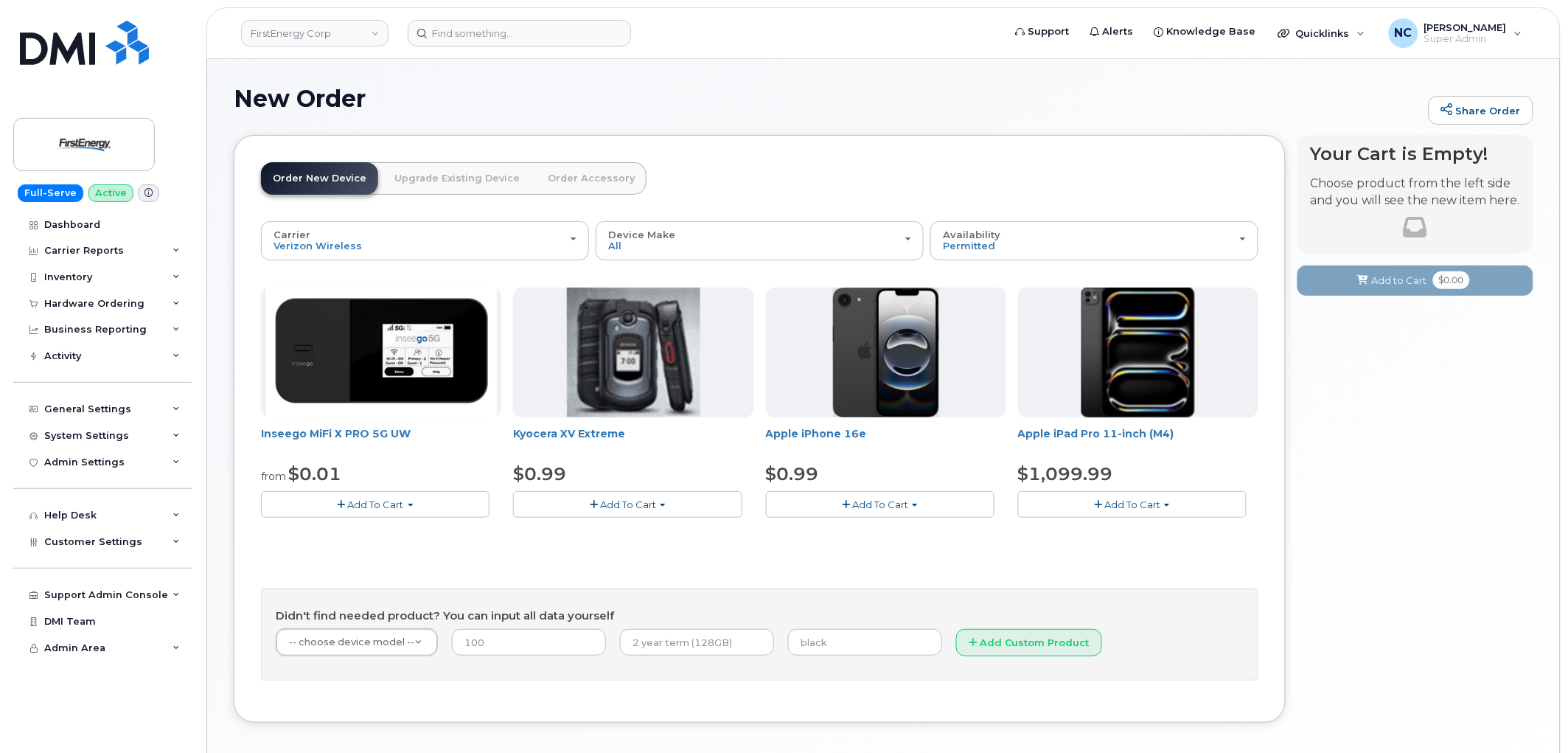
click at [915, 507] on button "Add To Cart" at bounding box center [880, 504] width 229 height 26
click at [1007, 465] on div "Inseego MiFi X PRO 5G UW from $0.01 Add To Cart $0.01 - 2 Year Activation $349.…" at bounding box center [760, 415] width 998 height 254
click at [504, 37] on input at bounding box center [519, 33] width 224 height 27
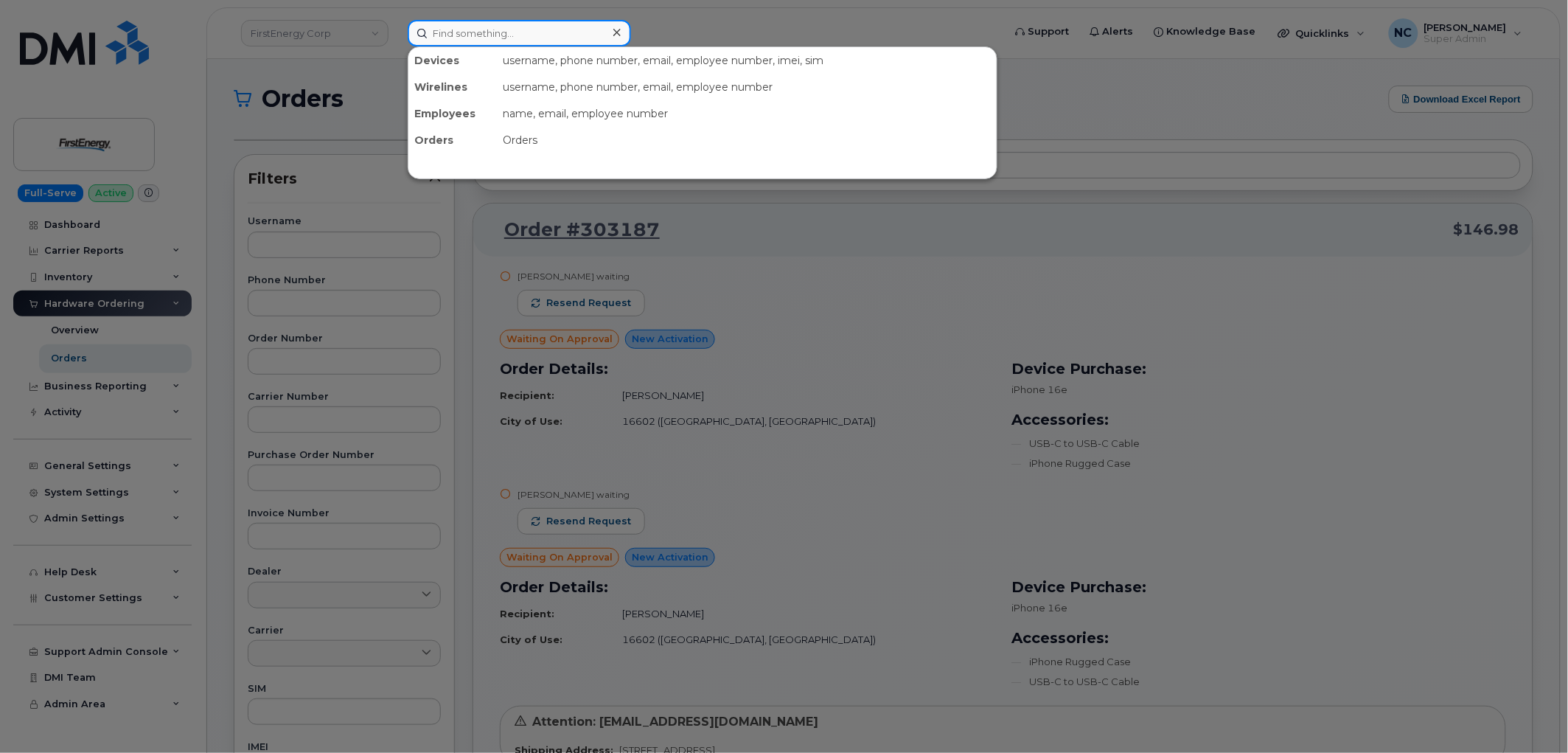
click at [467, 36] on input at bounding box center [519, 33] width 224 height 27
paste input "[PHONE_NUMBER]"
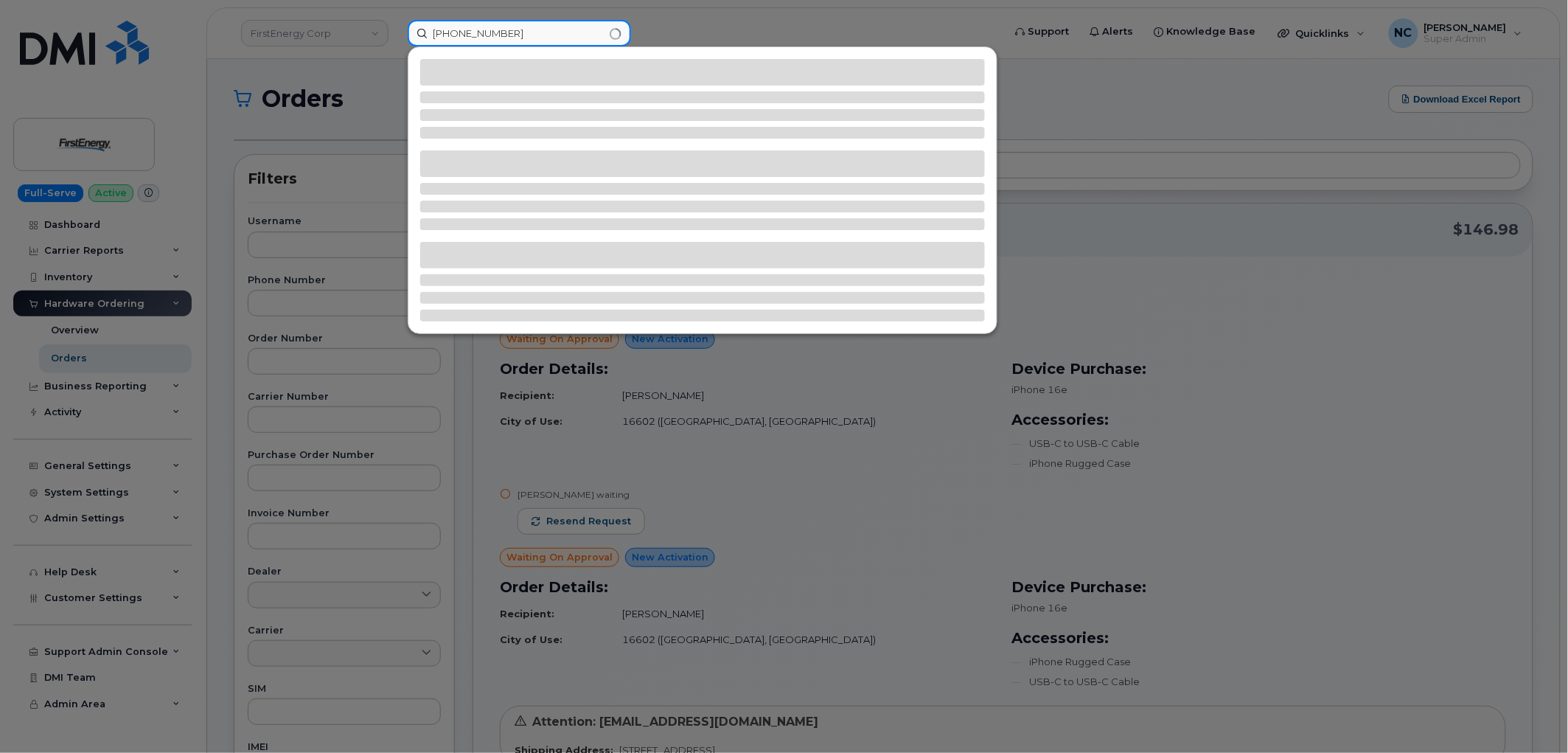
type input "[PHONE_NUMBER]"
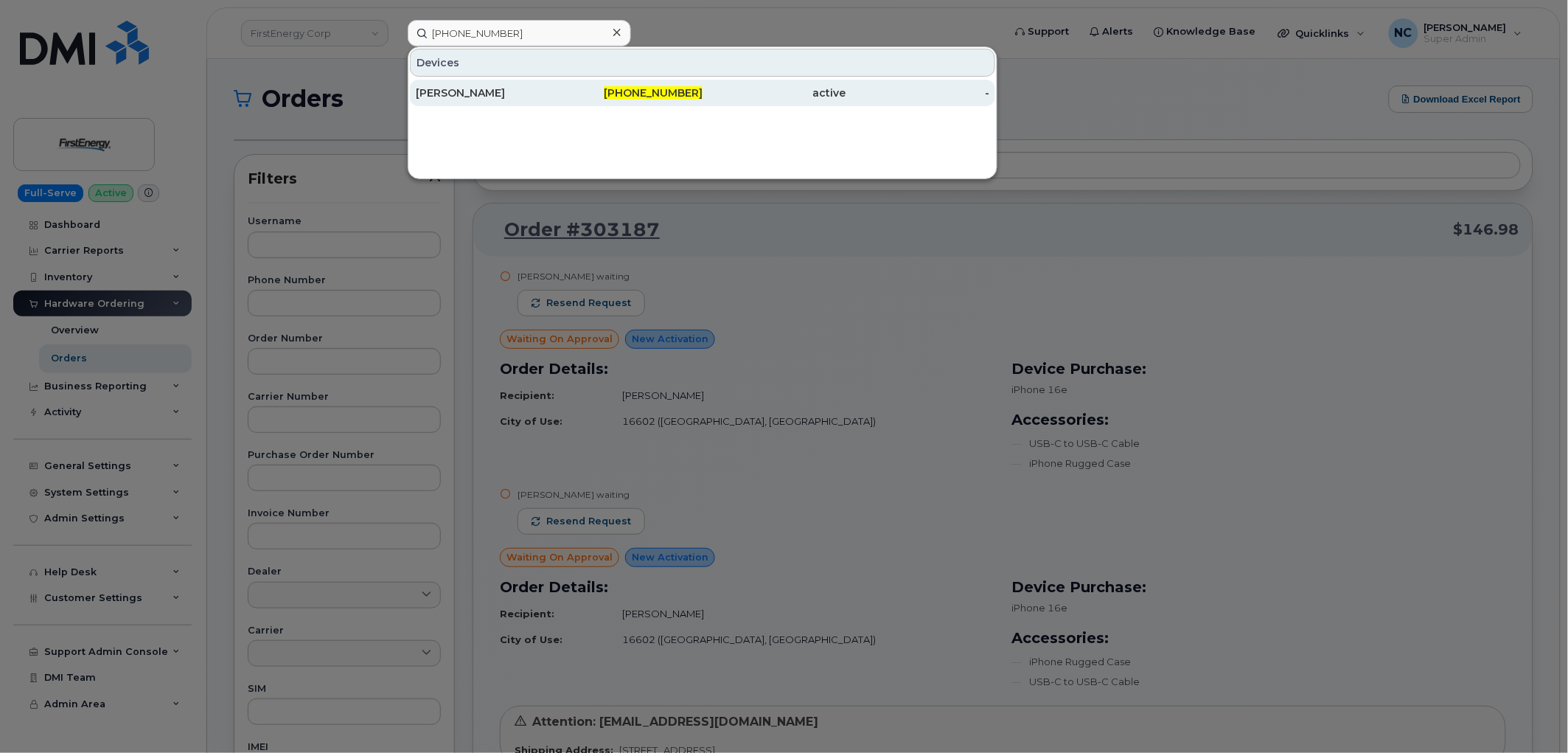
click at [493, 87] on div "[PERSON_NAME]" at bounding box center [487, 93] width 144 height 15
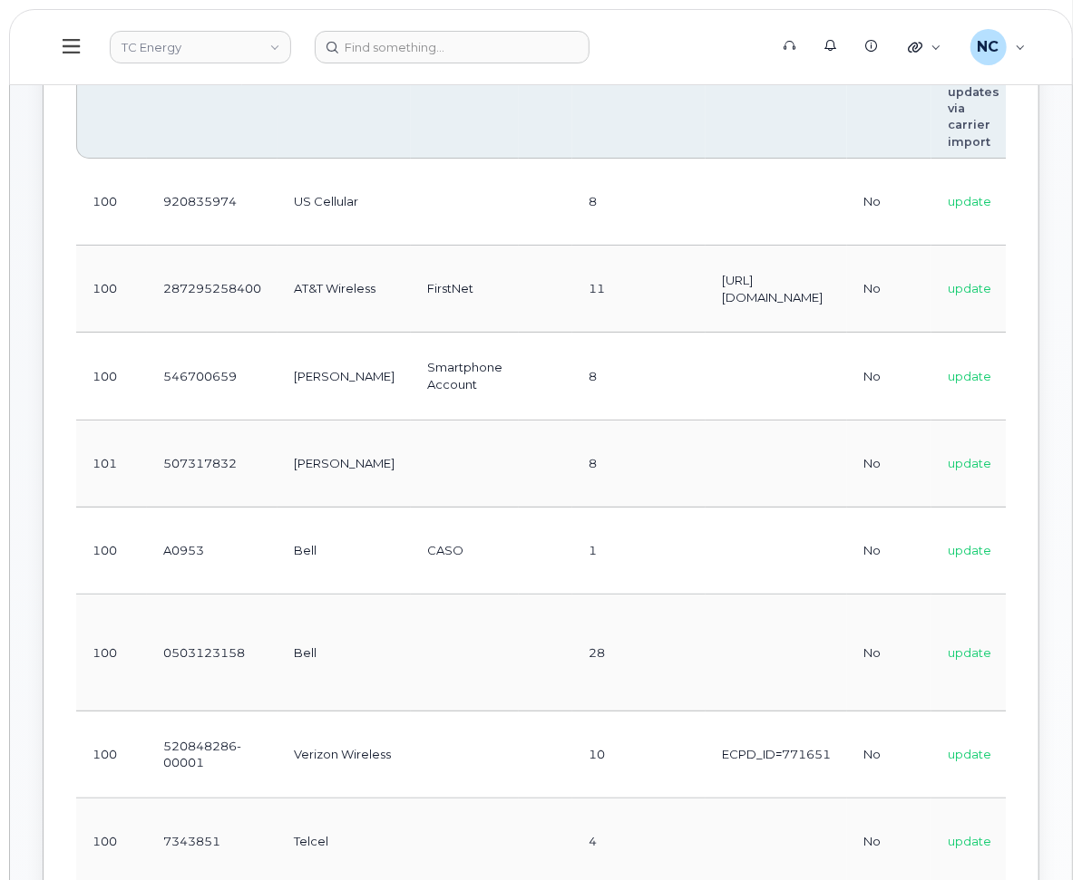
scroll to position [302, 0]
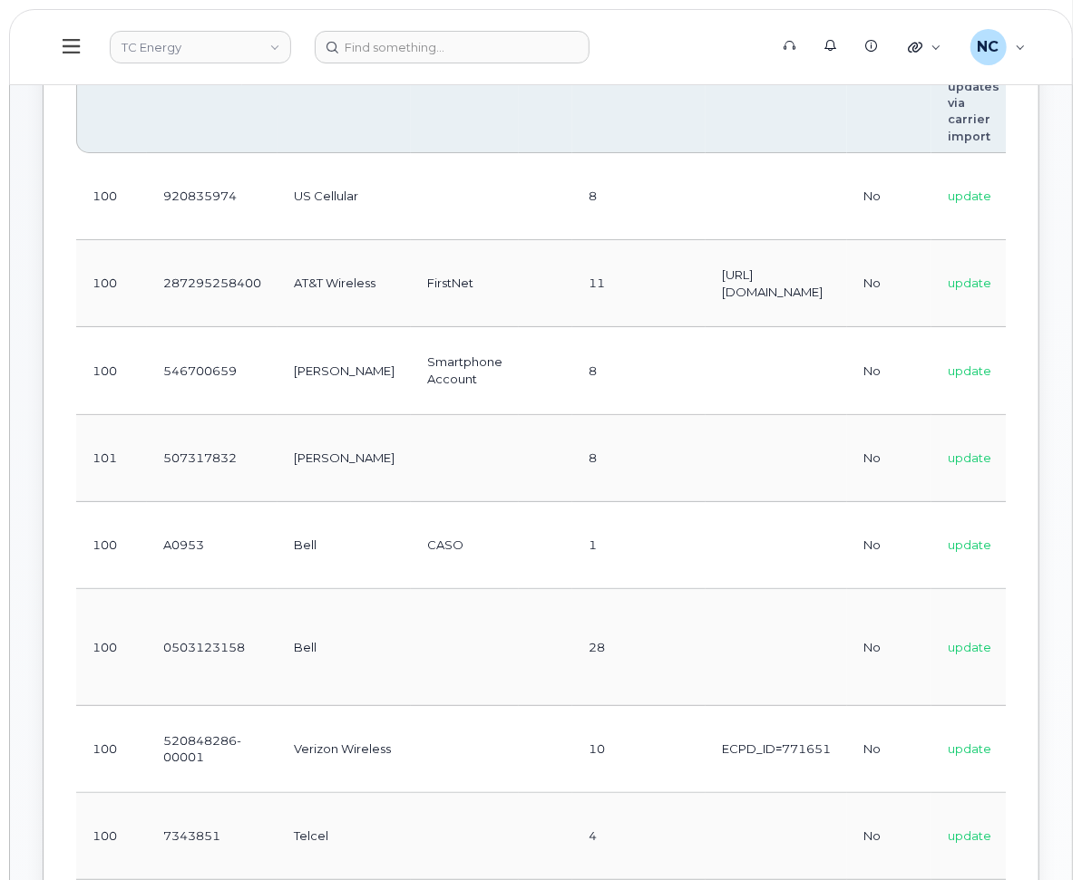
click at [572, 657] on td "28" at bounding box center [638, 647] width 133 height 117
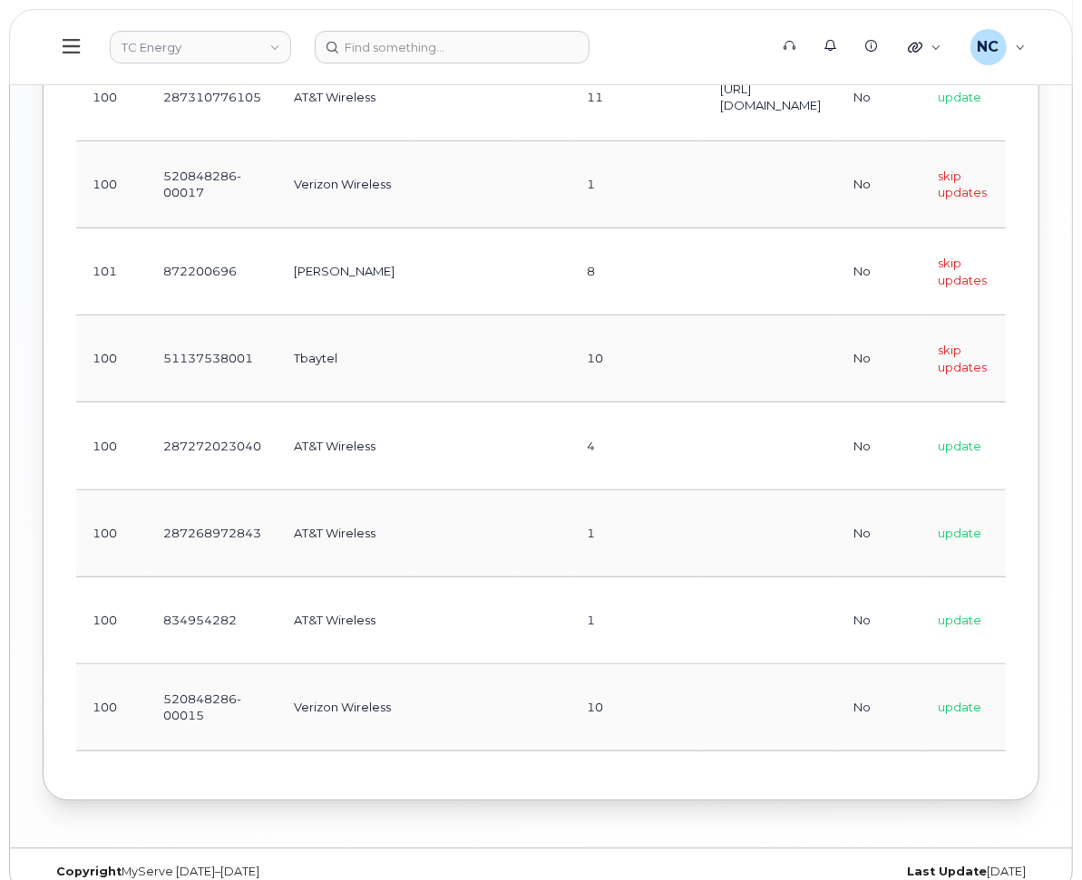
scroll to position [1671, 0]
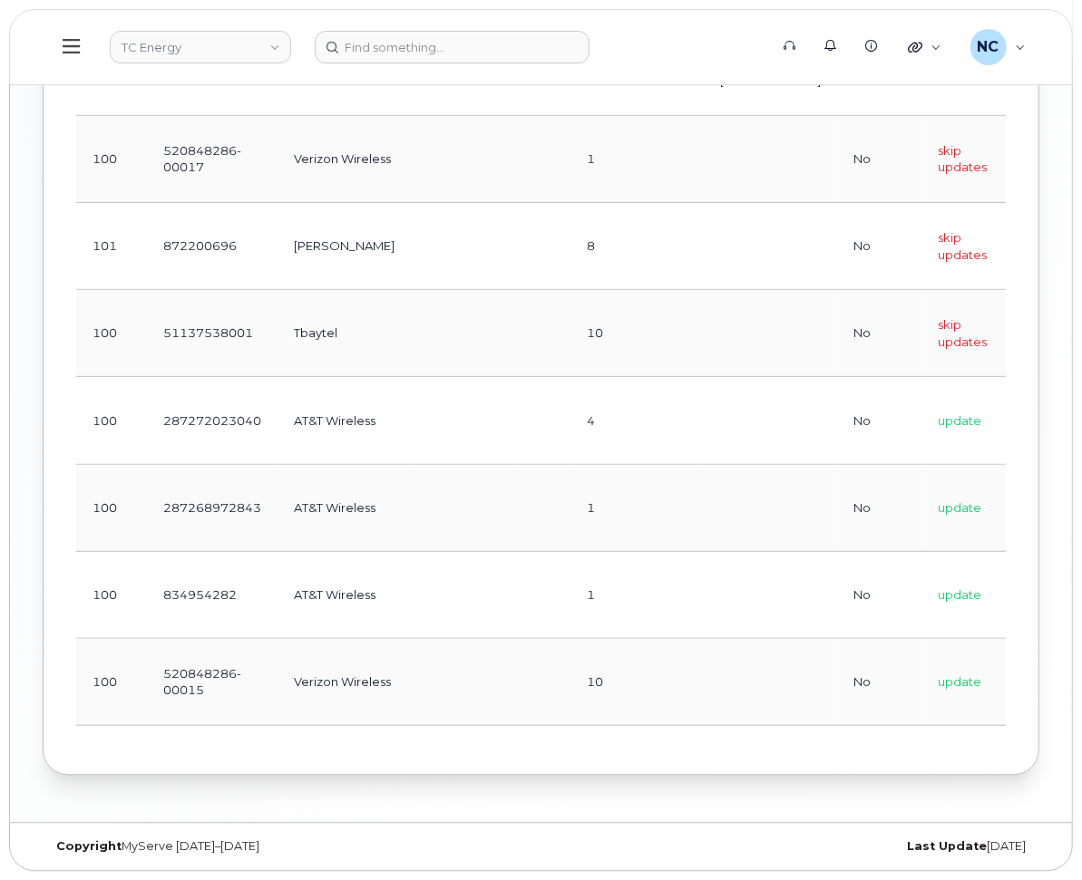
drag, startPoint x: 422, startPoint y: 727, endPoint x: 584, endPoint y: 721, distance: 162.4
click at [584, 721] on div "Order Account # Carrier Description PIN [PERSON_NAME] Notes Hidden? No updates …" at bounding box center [540, 240] width 929 height 1004
drag, startPoint x: 587, startPoint y: 726, endPoint x: 743, endPoint y: 728, distance: 155.9
click at [743, 728] on div "Order Account # Carrier Description PIN [PERSON_NAME] Notes Hidden? No updates …" at bounding box center [540, 240] width 929 height 1004
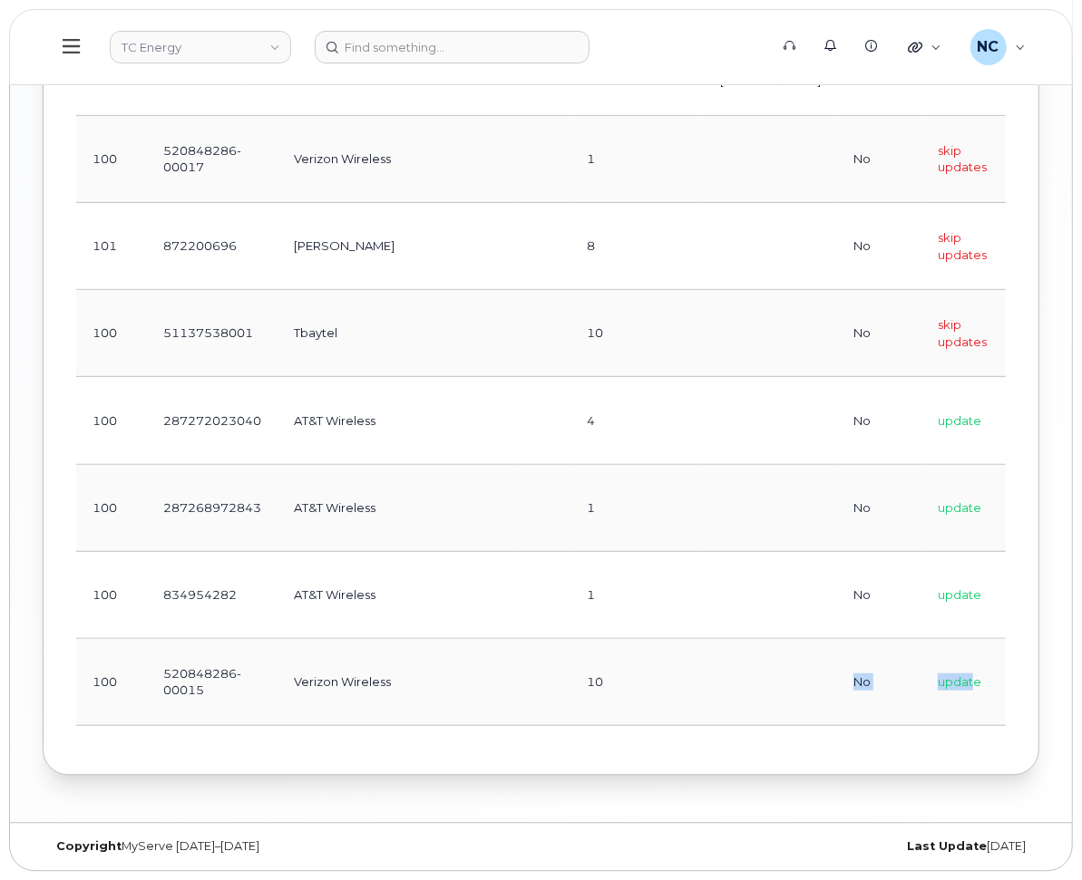
drag, startPoint x: 752, startPoint y: 720, endPoint x: 980, endPoint y: 710, distance: 227.8
click at [980, 710] on tr "100 520848286-00015 Verizon Wireless 10 No update Edit Delete" at bounding box center [702, 681] width 1253 height 87
click at [791, 729] on div "Order Account # Carrier Description PIN [PERSON_NAME] Notes Hidden? No updates …" at bounding box center [540, 240] width 929 height 1004
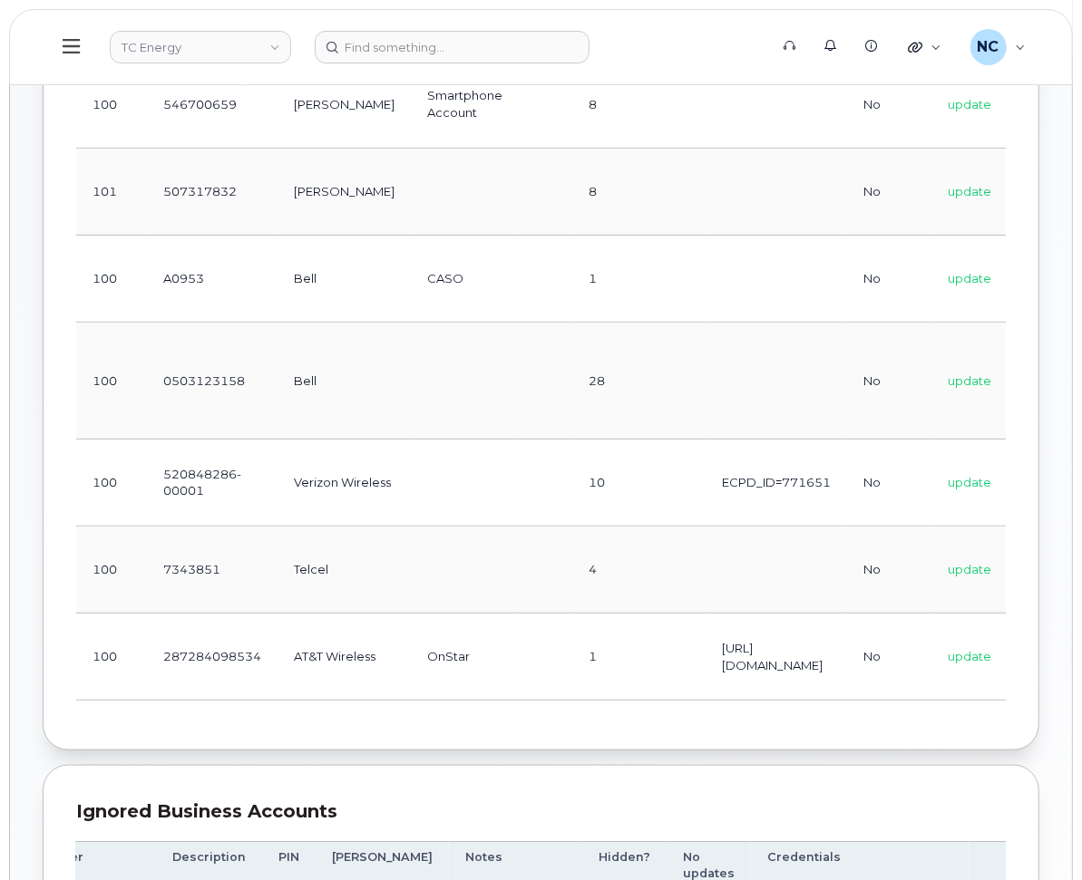
scroll to position [604, 0]
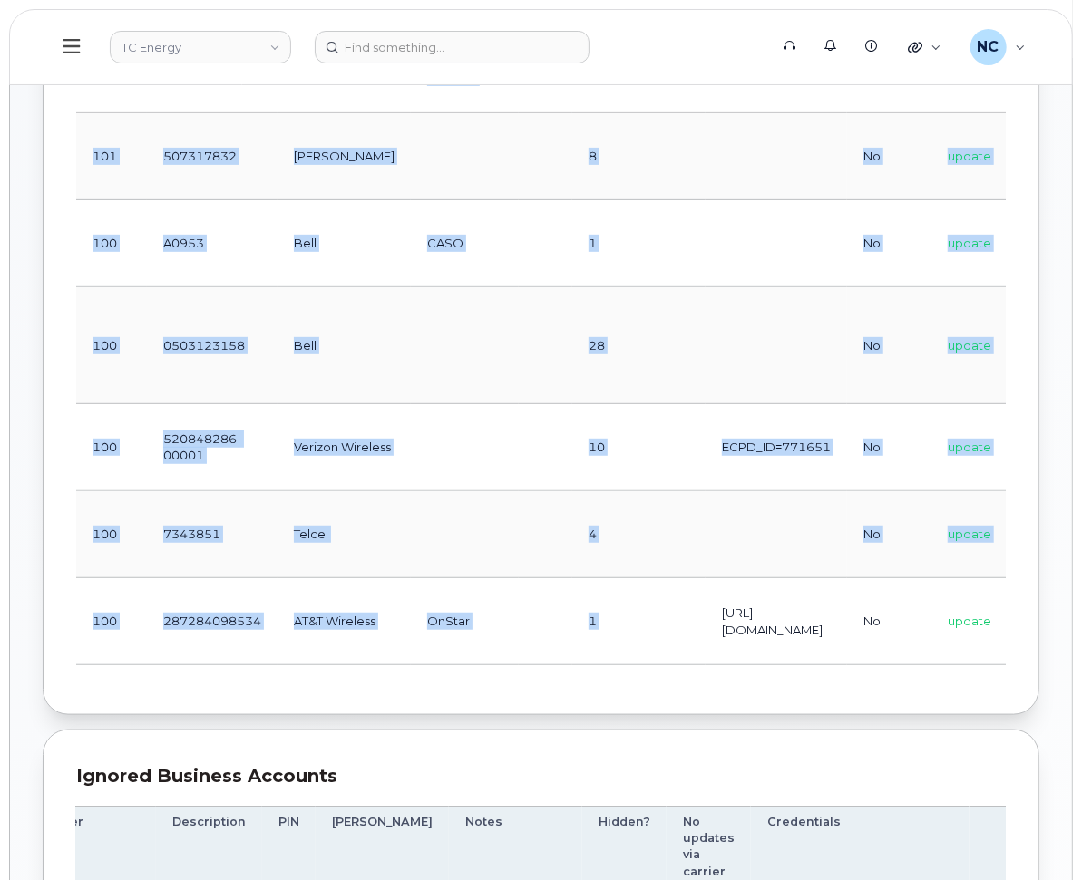
drag, startPoint x: 591, startPoint y: 667, endPoint x: 427, endPoint y: 673, distance: 164.2
click at [427, 666] on div "Order Account # Carrier Description PIN [PERSON_NAME] Notes Hidden? No updates …" at bounding box center [540, 209] width 929 height 914
click at [432, 659] on td "OnStar" at bounding box center [465, 621] width 108 height 87
click at [432, 665] on td "OnStar" at bounding box center [465, 621] width 108 height 87
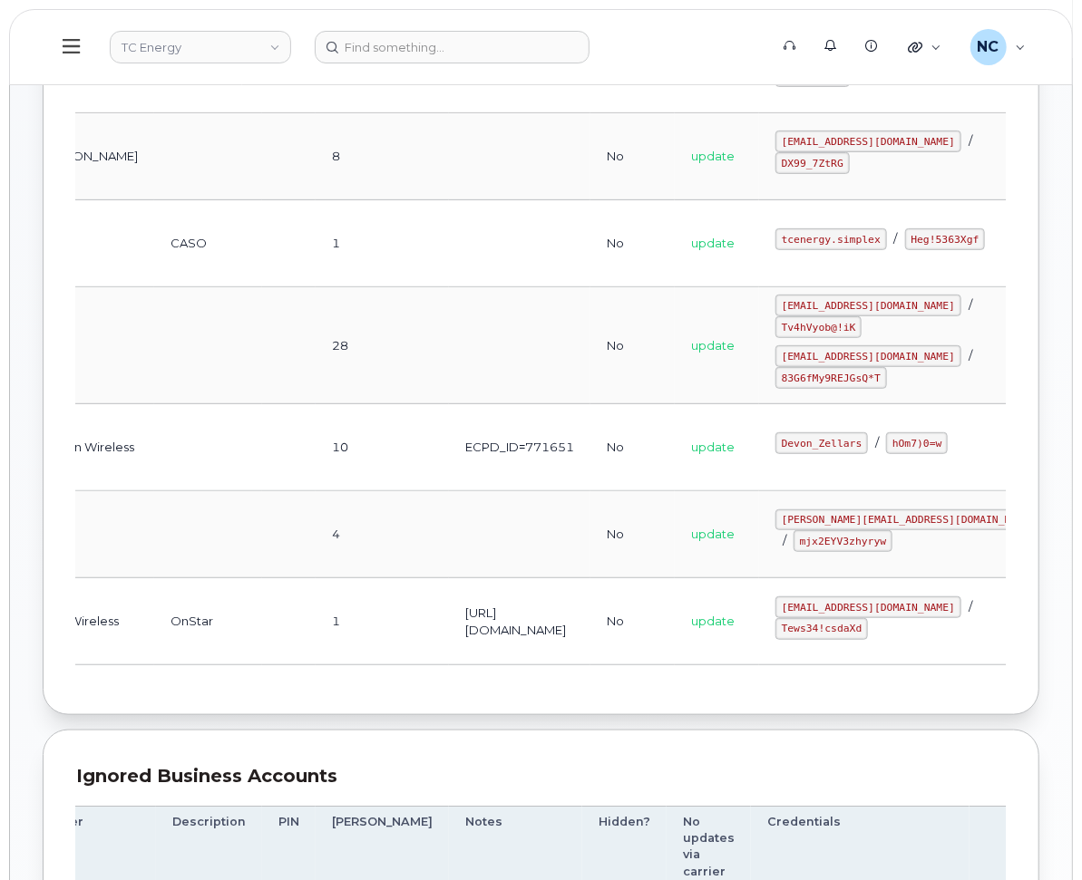
scroll to position [0, 282]
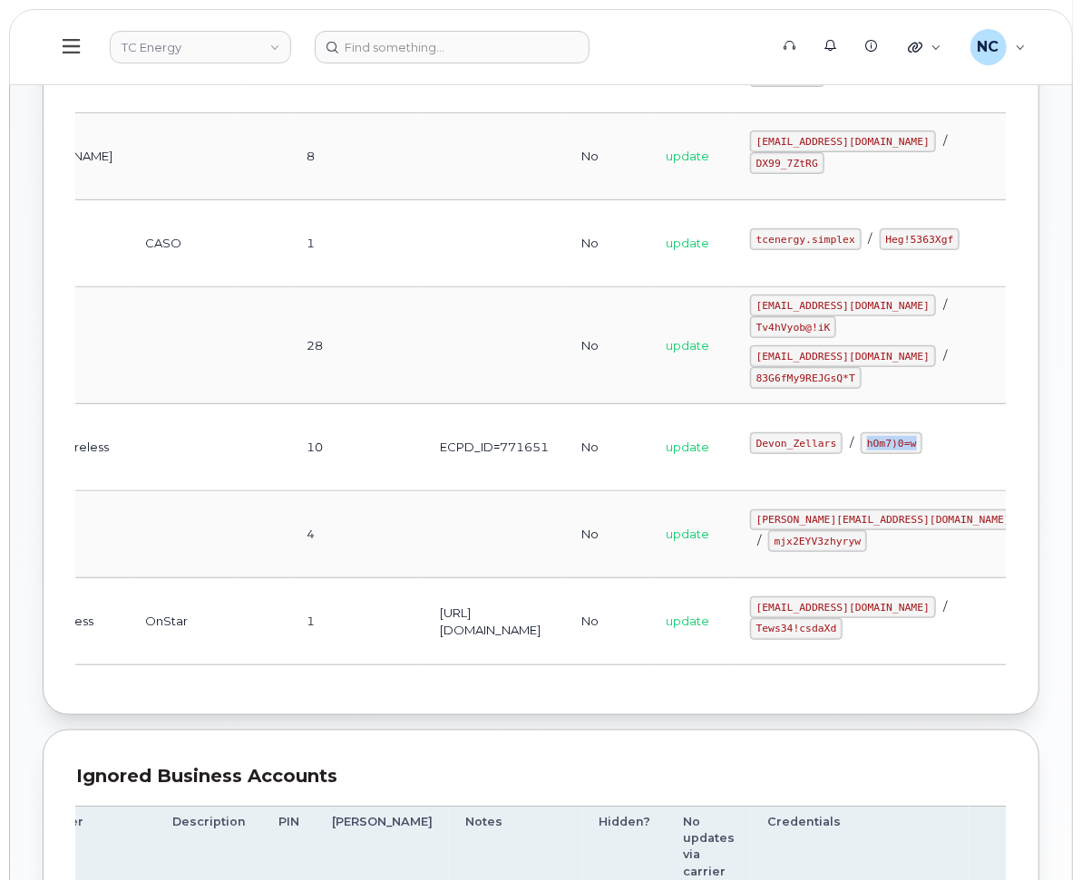
drag, startPoint x: 795, startPoint y: 456, endPoint x: 757, endPoint y: 458, distance: 38.1
click at [757, 454] on div "Devon_Zellars / hOm7)0=w" at bounding box center [883, 443] width 267 height 22
copy code "hOm7)0=w"
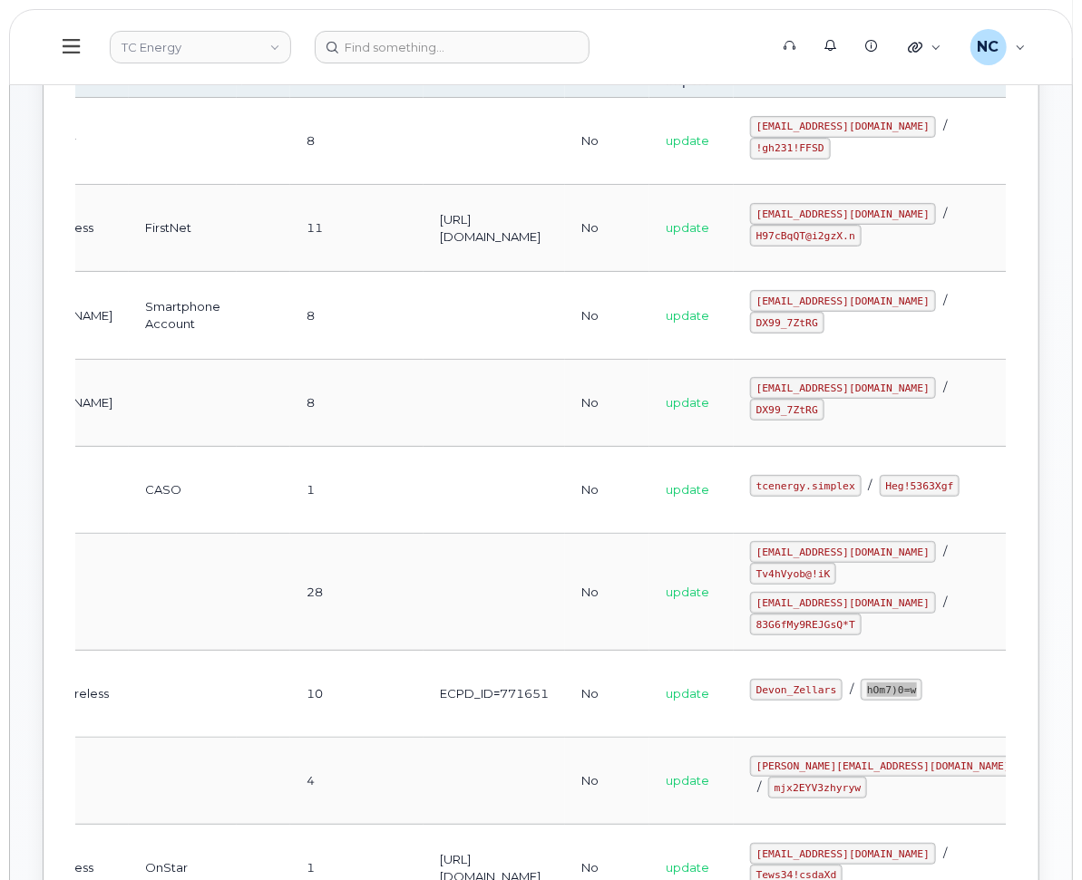
scroll to position [403, 0]
